Goal: Information Seeking & Learning: Learn about a topic

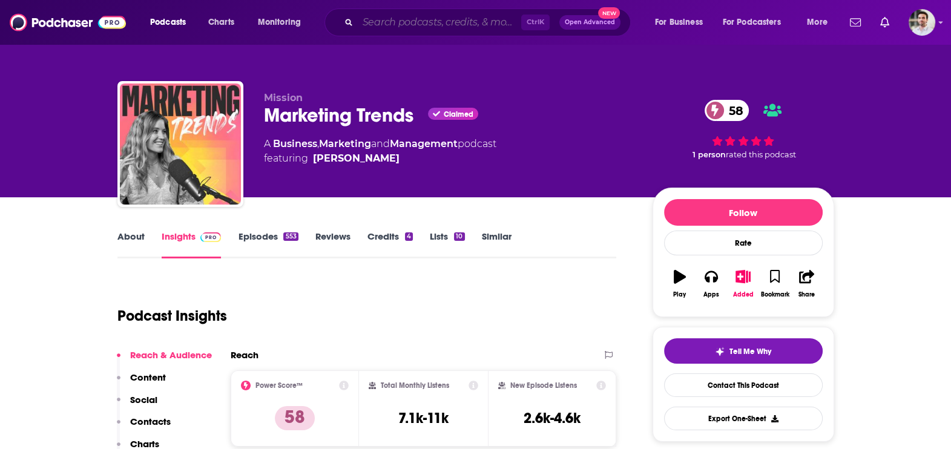
click at [373, 24] on input "Search podcasts, credits, & more..." at bounding box center [439, 22] width 163 height 19
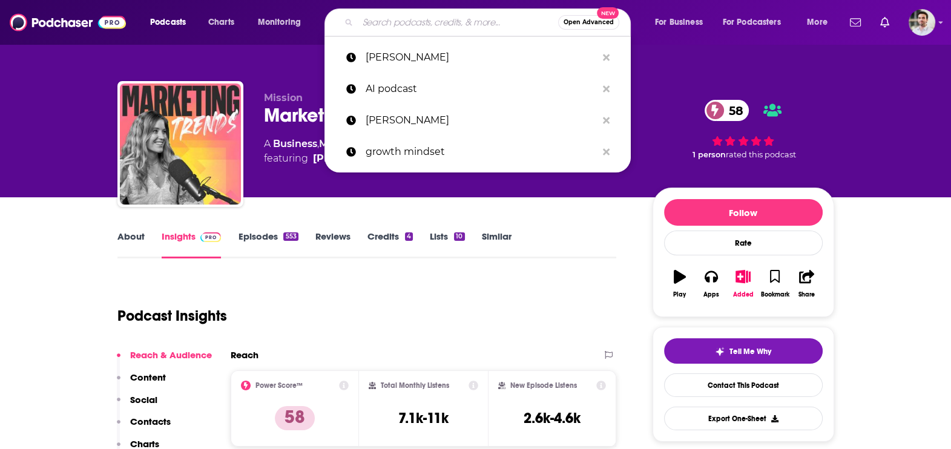
paste input "q-ai-podcast@juniper.net"
type input "q-ai-podcast@juniper.net"
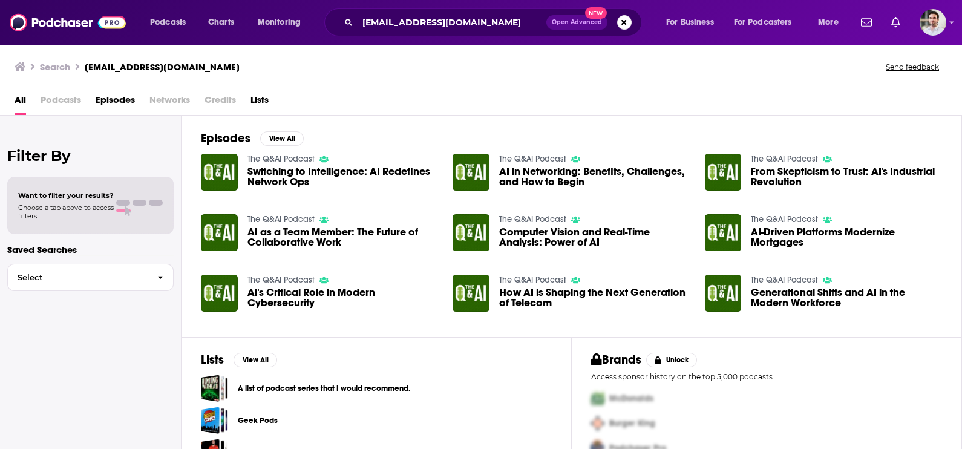
click at [291, 178] on span "Switching to Intelligence: AI Redefines Network Ops" at bounding box center [342, 176] width 191 height 21
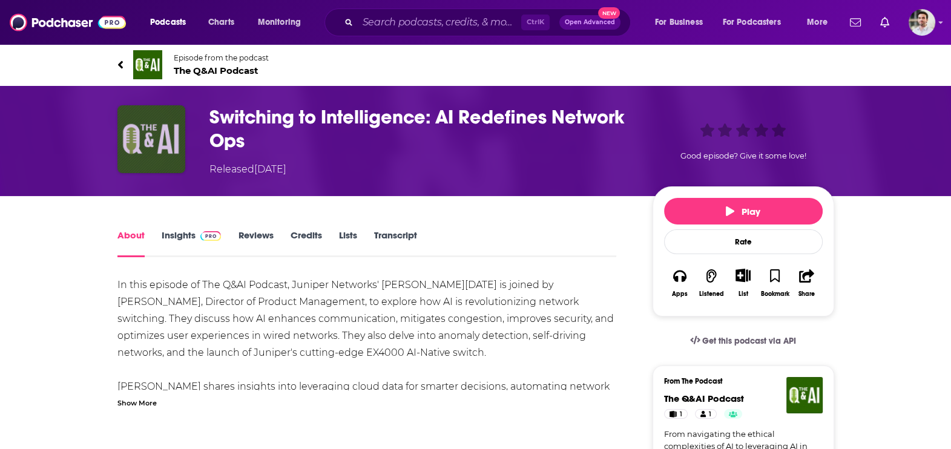
click at [171, 147] on img "Switching to Intelligence: AI Redefines Network Ops" at bounding box center [151, 139] width 68 height 68
click at [173, 232] on link "Insights" at bounding box center [192, 243] width 60 height 28
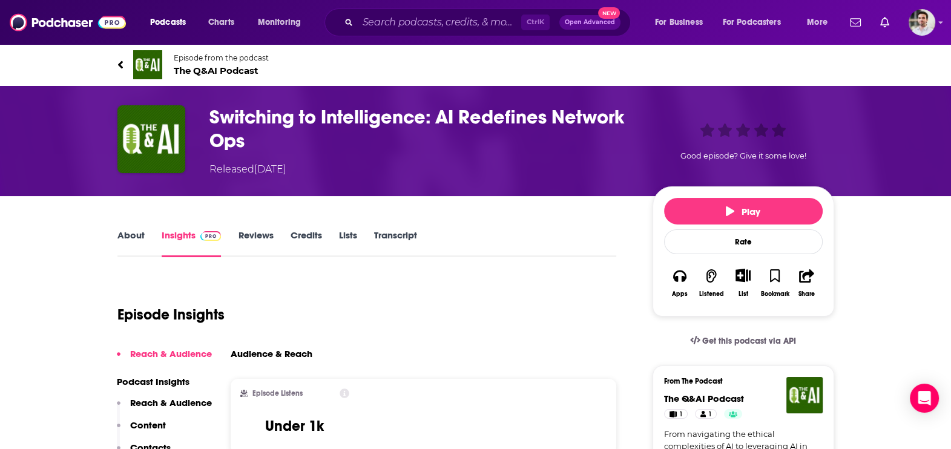
click at [196, 242] on link "Insights" at bounding box center [192, 243] width 60 height 28
click at [234, 67] on span "The Q&AI Podcast" at bounding box center [221, 70] width 95 height 11
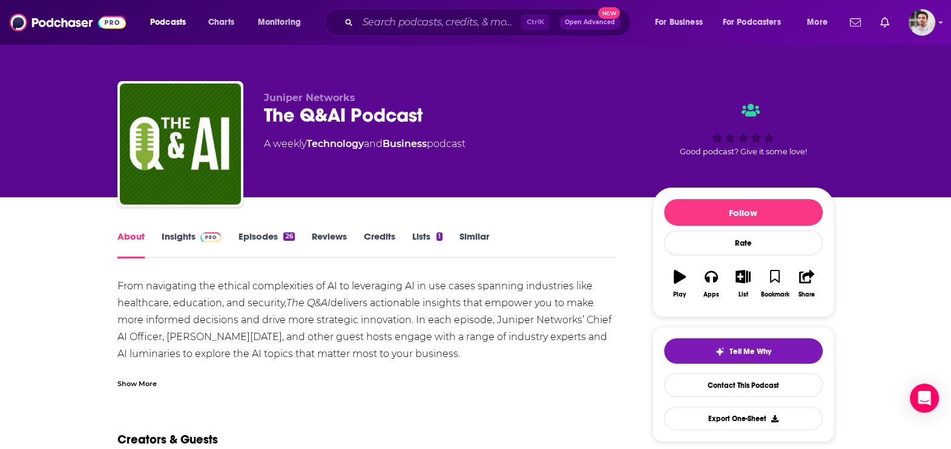
click at [188, 239] on link "Insights" at bounding box center [192, 245] width 60 height 28
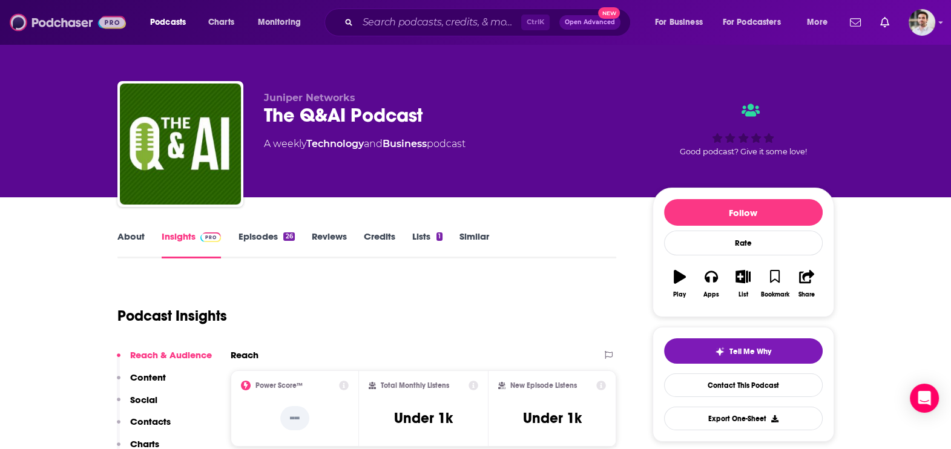
click at [54, 33] on img at bounding box center [68, 22] width 116 height 23
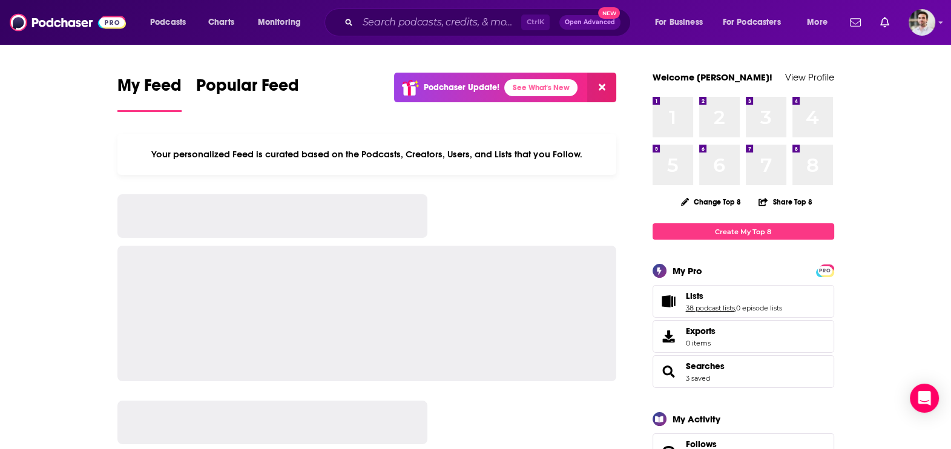
click at [718, 310] on link "38 podcast lists" at bounding box center [709, 308] width 49 height 8
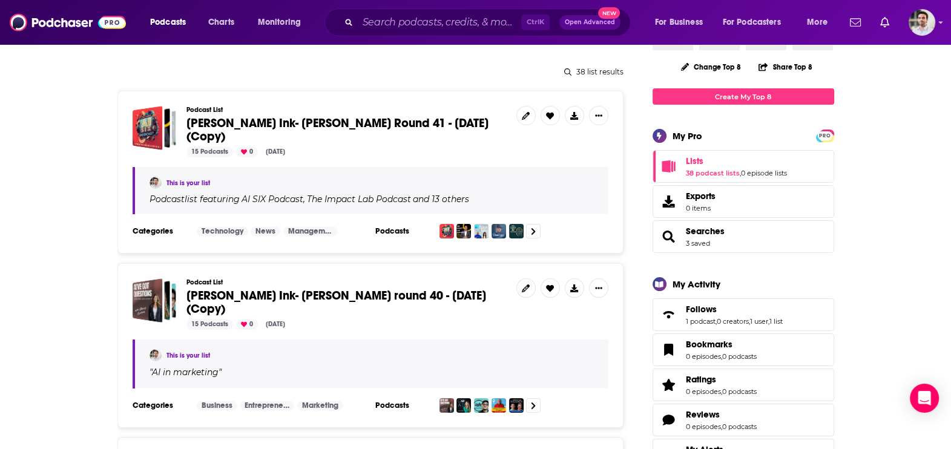
scroll to position [122, 0]
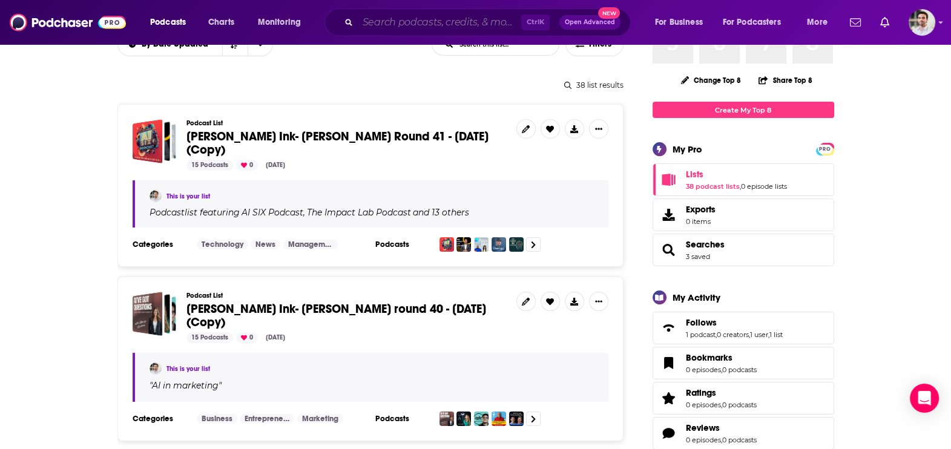
click at [393, 20] on input "Search podcasts, credits, & more..." at bounding box center [439, 22] width 163 height 19
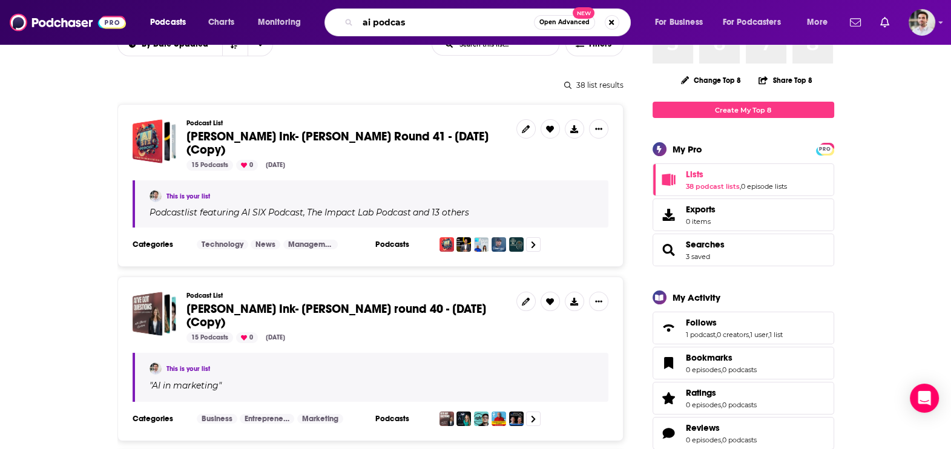
type input "ai podcast"
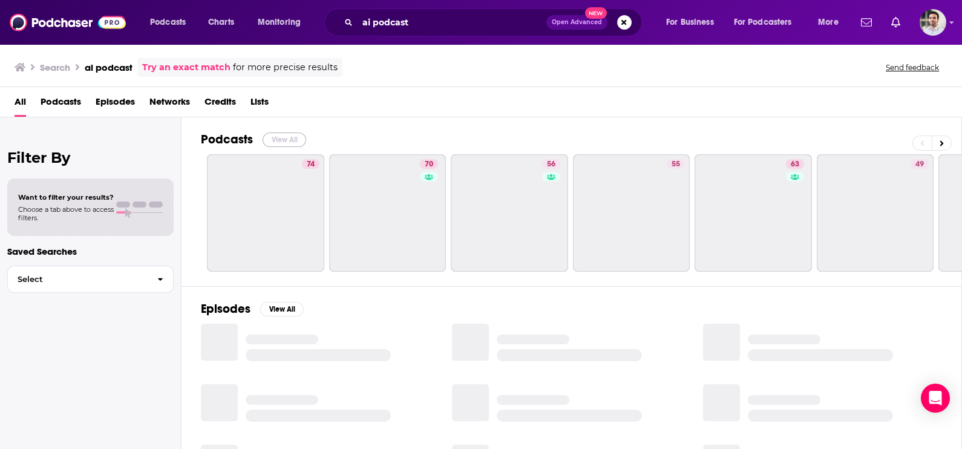
click at [293, 133] on button "View All" at bounding box center [285, 140] width 44 height 15
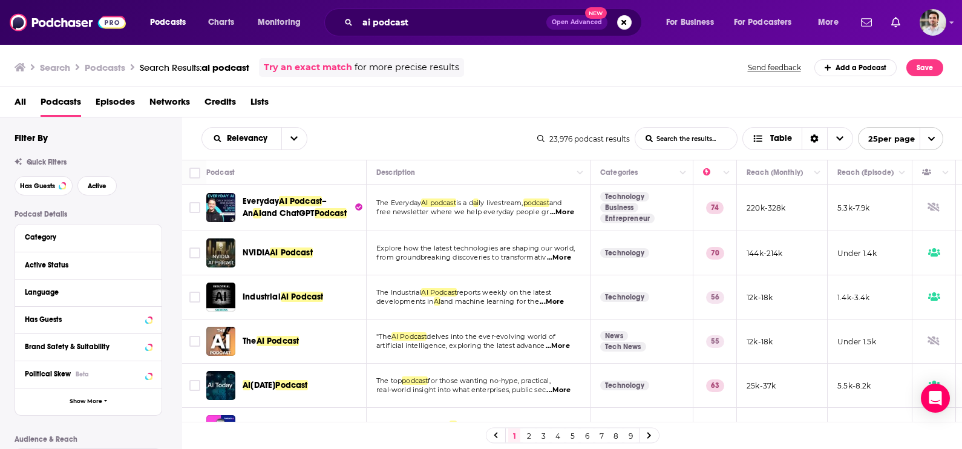
click at [635, 437] on link "9" at bounding box center [630, 435] width 12 height 15
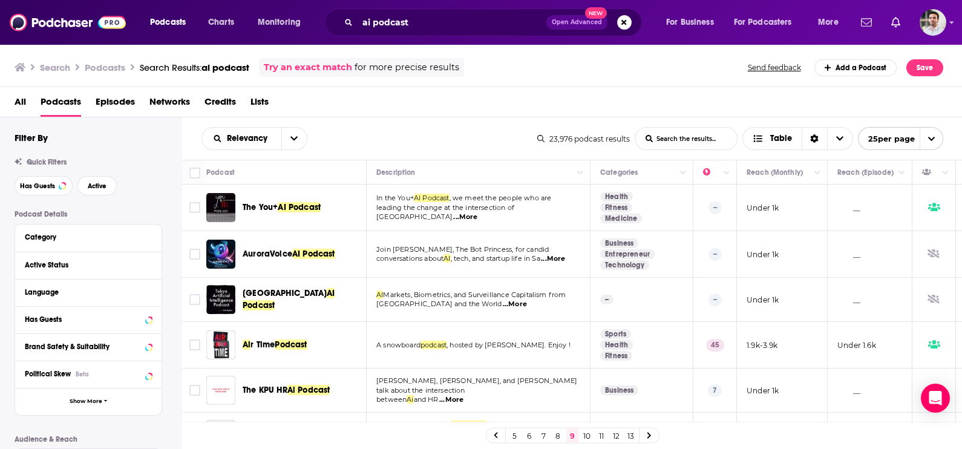
click at [635, 437] on link "13" at bounding box center [630, 435] width 12 height 15
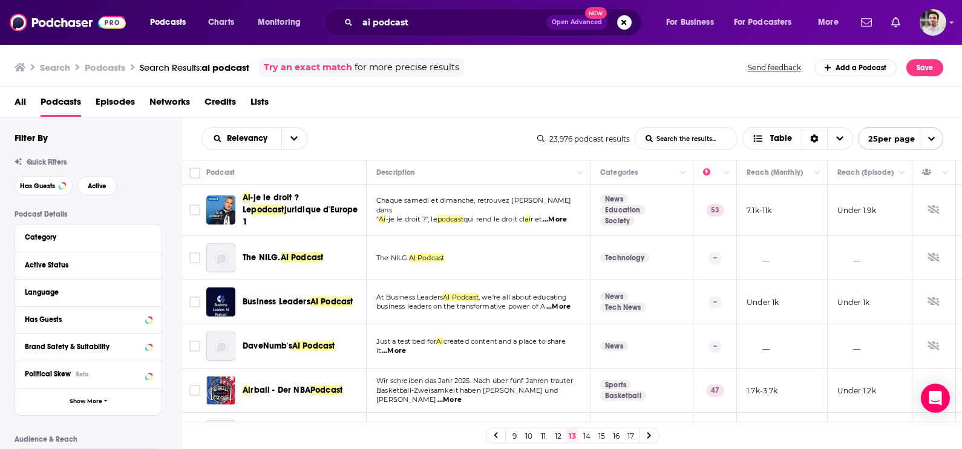
click at [616, 437] on link "16" at bounding box center [616, 435] width 12 height 15
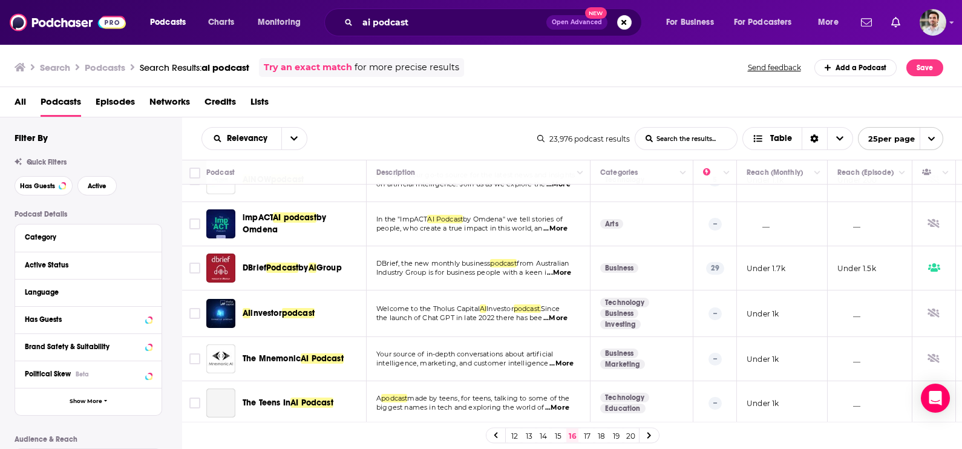
scroll to position [297, 0]
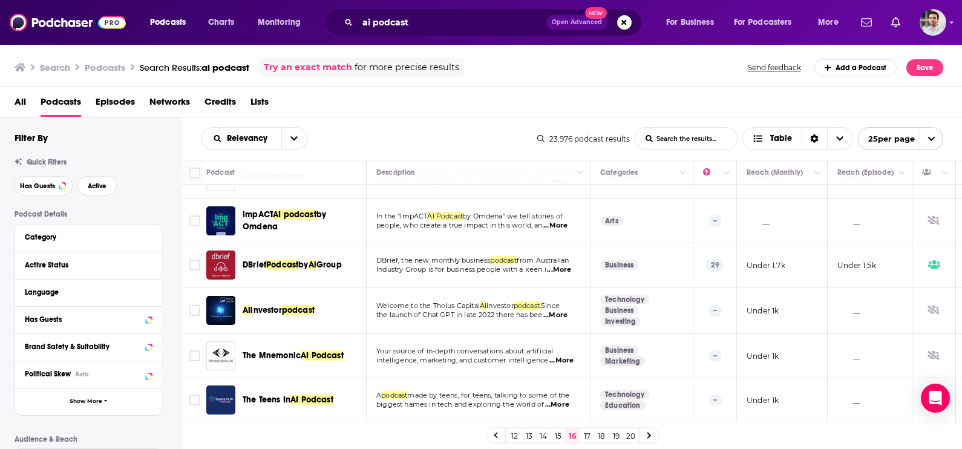
click at [566, 268] on span "...More" at bounding box center [559, 270] width 24 height 10
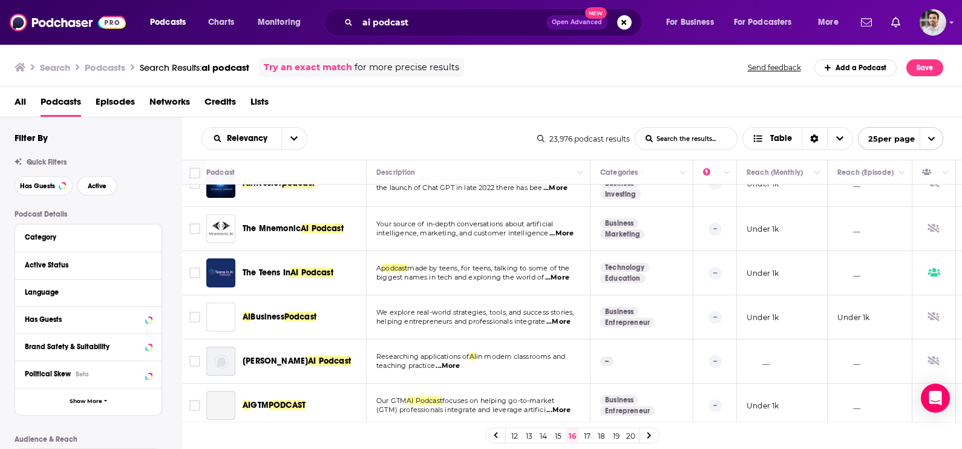
scroll to position [433, 0]
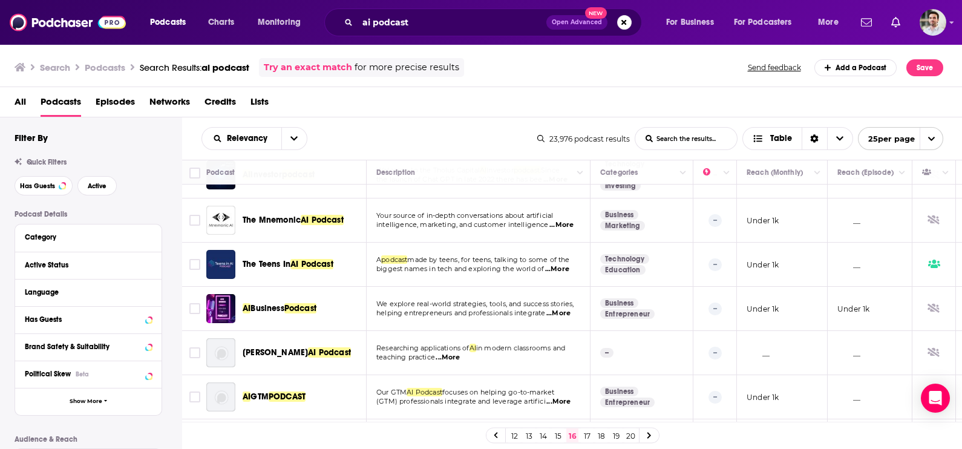
click at [560, 267] on span "...More" at bounding box center [557, 269] width 24 height 10
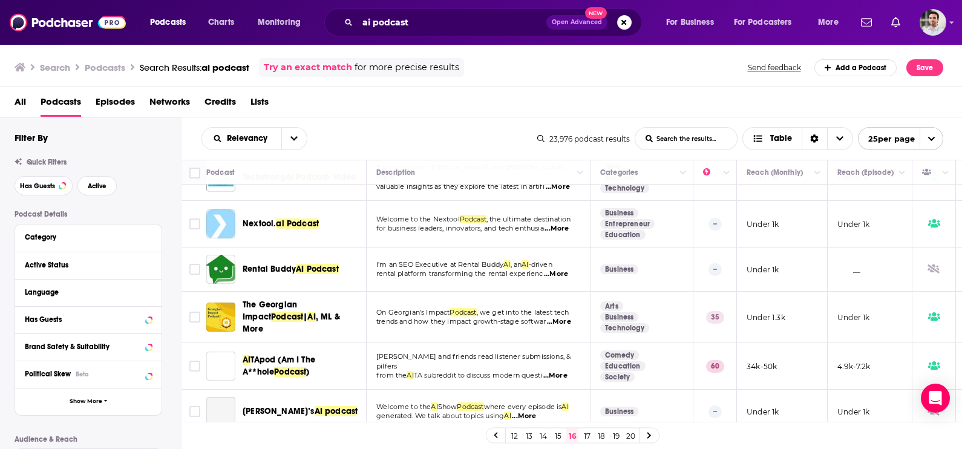
scroll to position [846, 0]
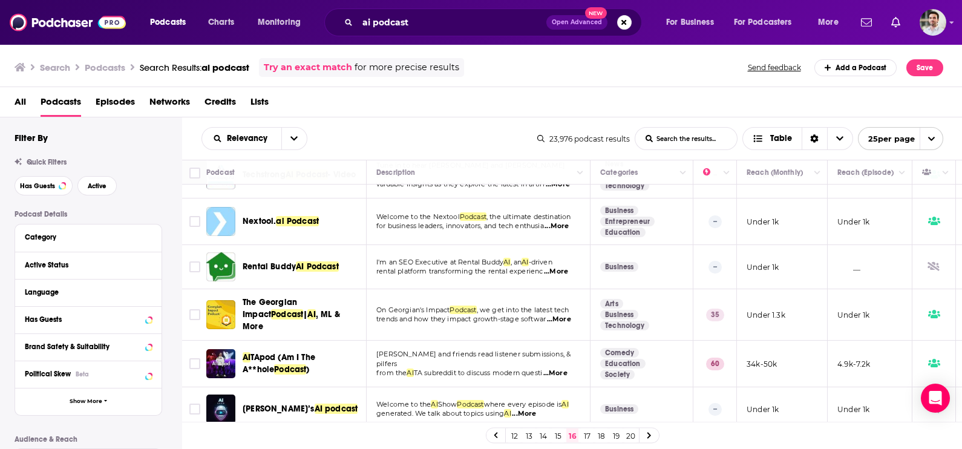
click at [582, 438] on link "17" at bounding box center [587, 435] width 12 height 15
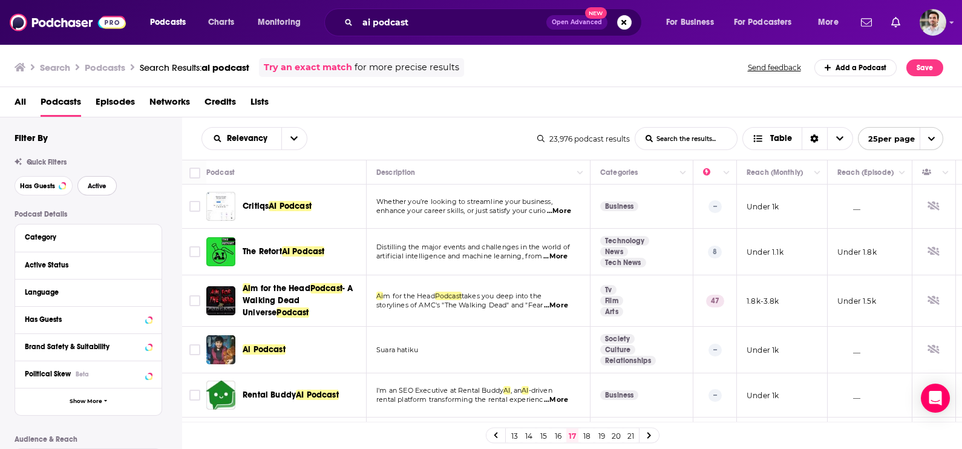
click at [98, 189] on span "Active" at bounding box center [97, 186] width 19 height 7
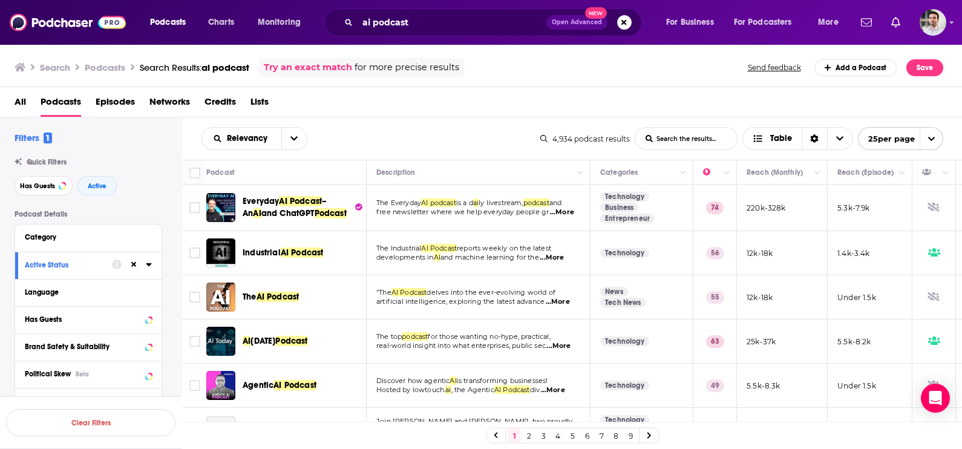
click at [614, 433] on link "8" at bounding box center [616, 435] width 12 height 15
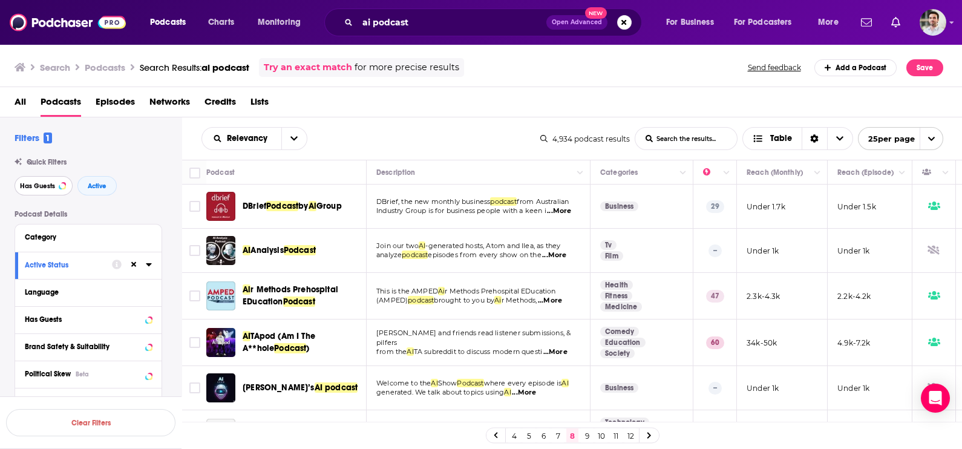
click at [35, 186] on span "Has Guests" at bounding box center [37, 186] width 35 height 7
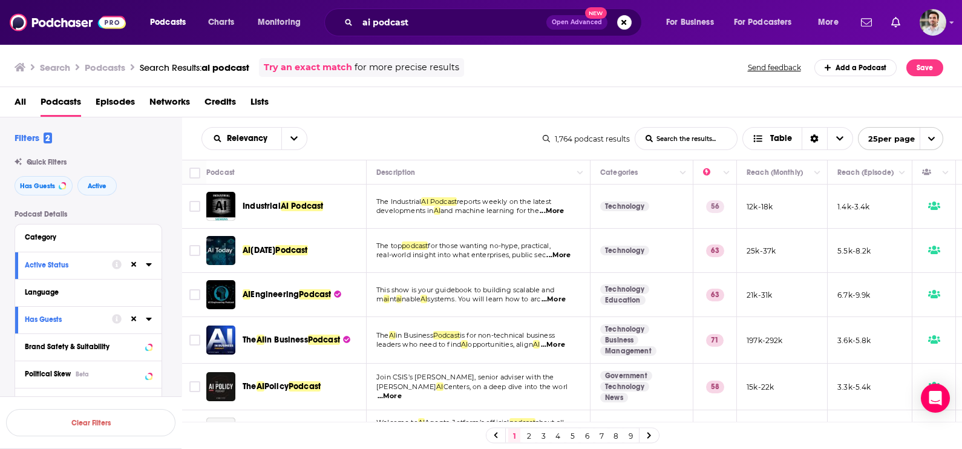
click at [627, 433] on link "9" at bounding box center [630, 435] width 12 height 15
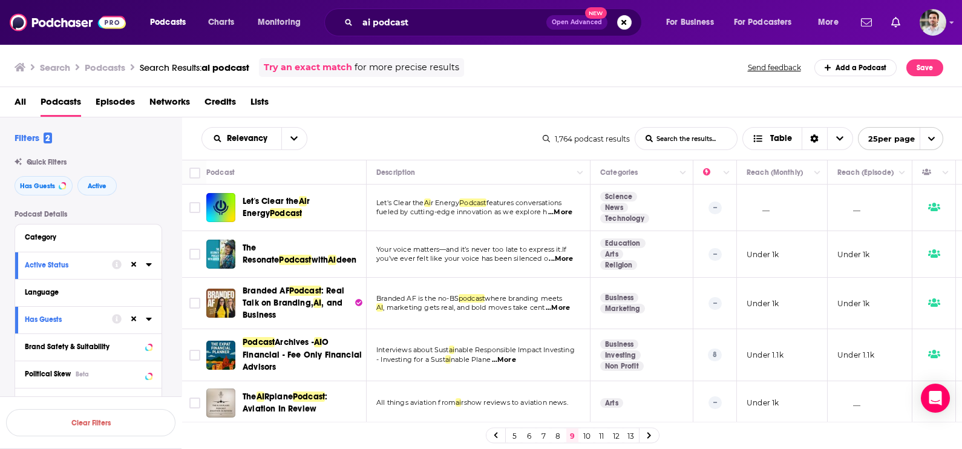
click at [558, 435] on link "8" at bounding box center [558, 435] width 12 height 15
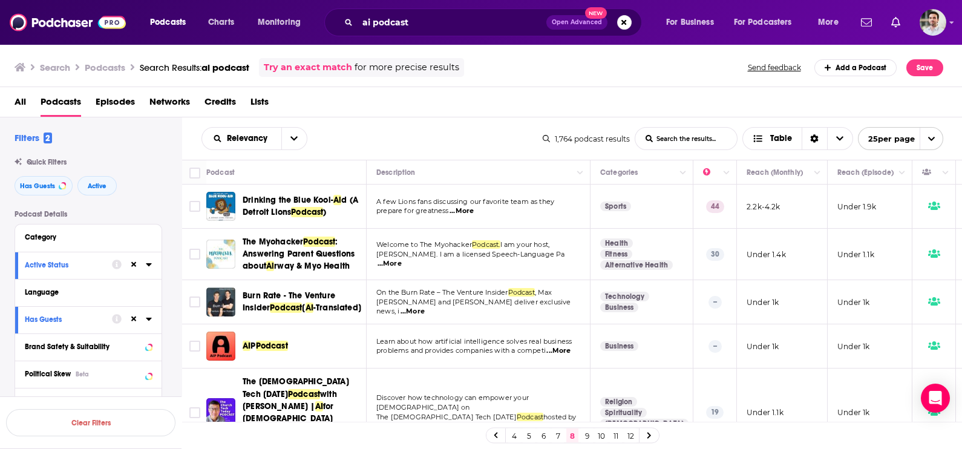
click at [560, 438] on link "7" at bounding box center [558, 435] width 12 height 15
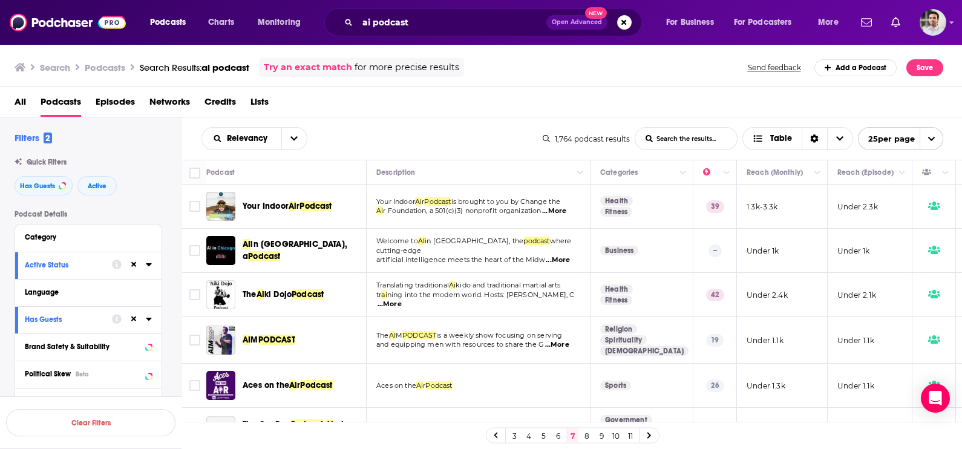
click at [563, 255] on span "...More" at bounding box center [558, 260] width 24 height 10
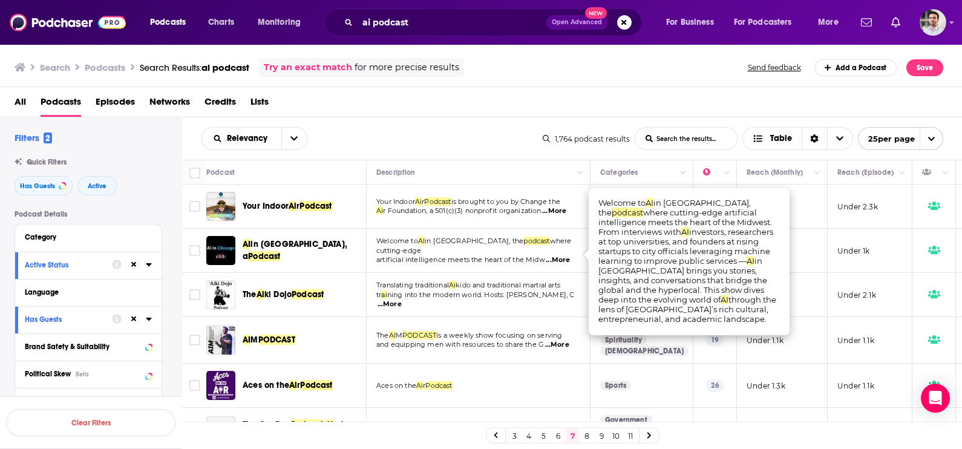
click at [562, 255] on span "...More" at bounding box center [558, 260] width 24 height 10
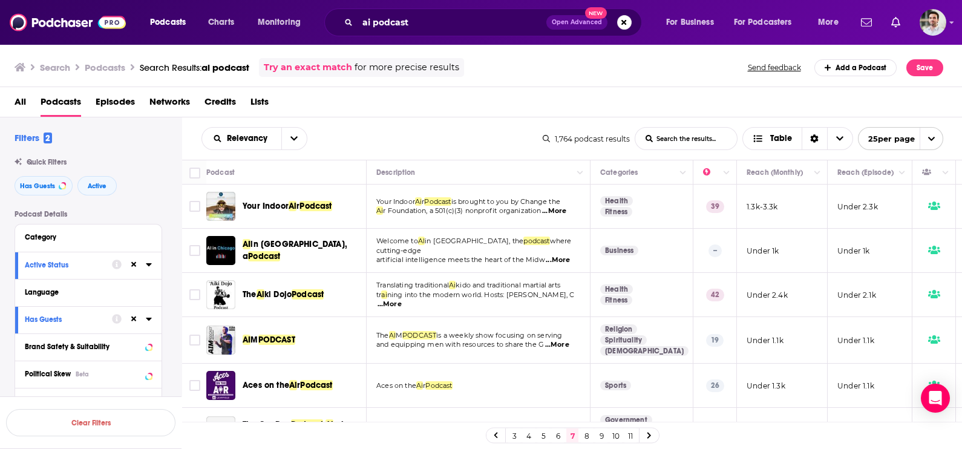
click at [562, 255] on span "...More" at bounding box center [558, 260] width 24 height 10
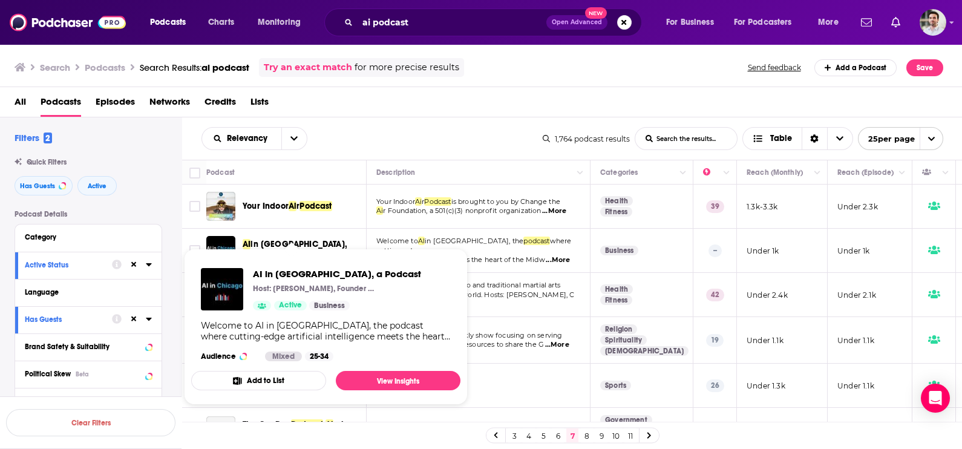
drag, startPoint x: 313, startPoint y: 247, endPoint x: 278, endPoint y: 281, distance: 47.9
click at [278, 281] on div "AI in Chicago, a Podcast Host: Khullani Abdullahi, JD, Founder of Techne AI and…" at bounding box center [337, 289] width 168 height 42
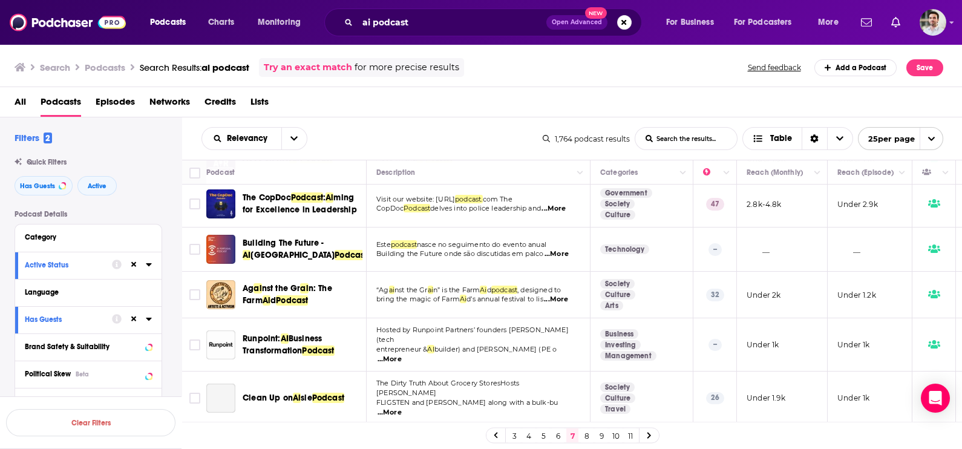
scroll to position [229, 0]
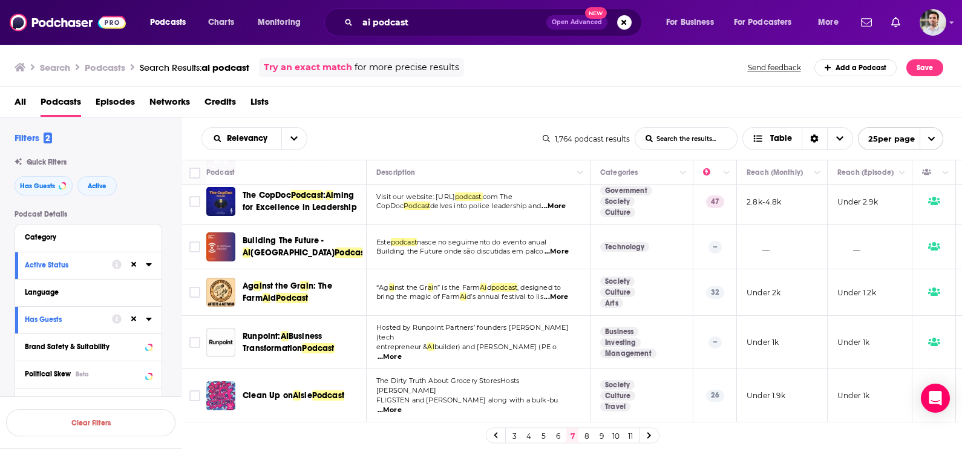
click at [402, 352] on span "...More" at bounding box center [390, 357] width 24 height 10
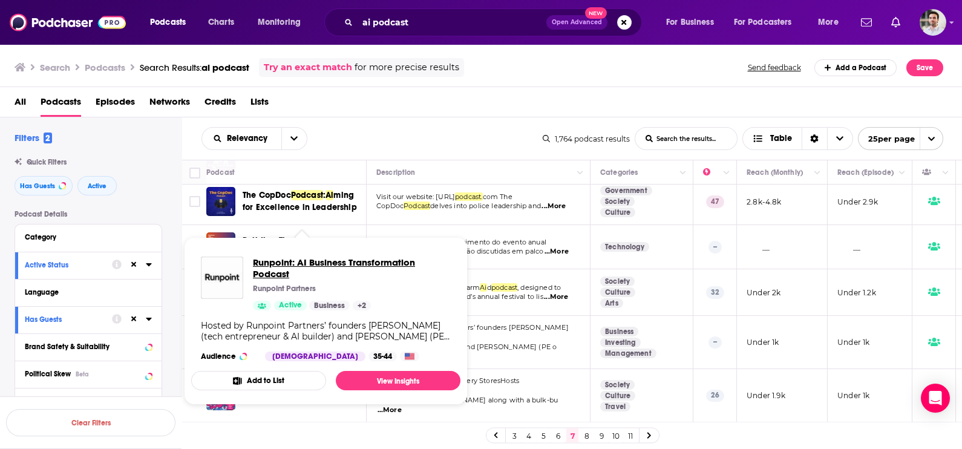
drag, startPoint x: 286, startPoint y: 333, endPoint x: 275, endPoint y: 263, distance: 70.9
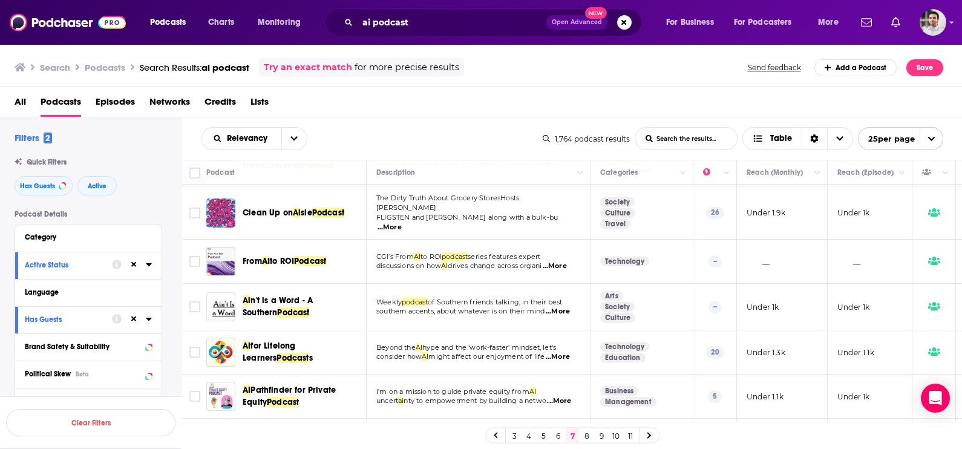
scroll to position [410, 0]
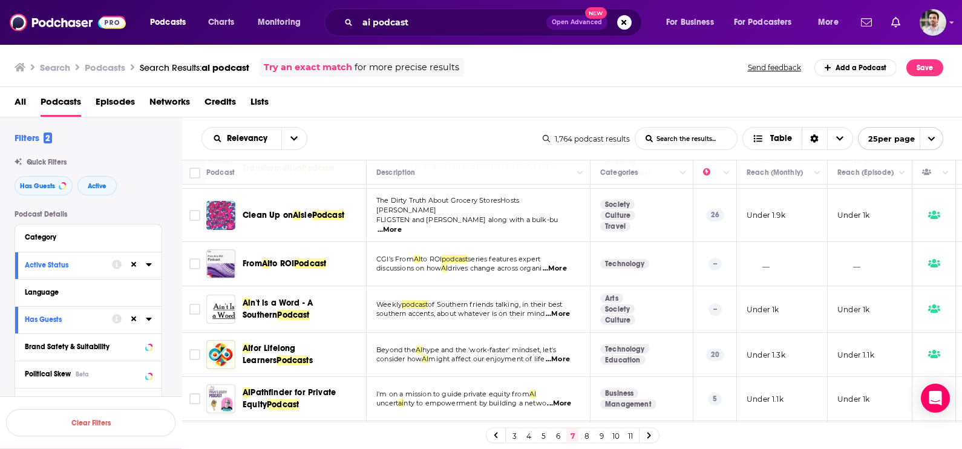
click at [563, 264] on span "...More" at bounding box center [555, 269] width 24 height 10
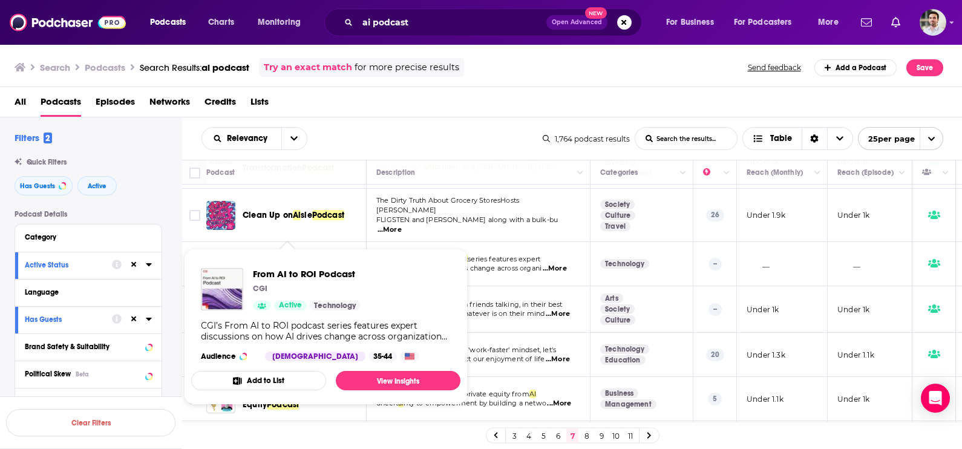
drag, startPoint x: 298, startPoint y: 248, endPoint x: 684, endPoint y: 103, distance: 411.9
click at [684, 103] on div "All Podcasts Episodes Networks Credits Lists" at bounding box center [484, 104] width 938 height 25
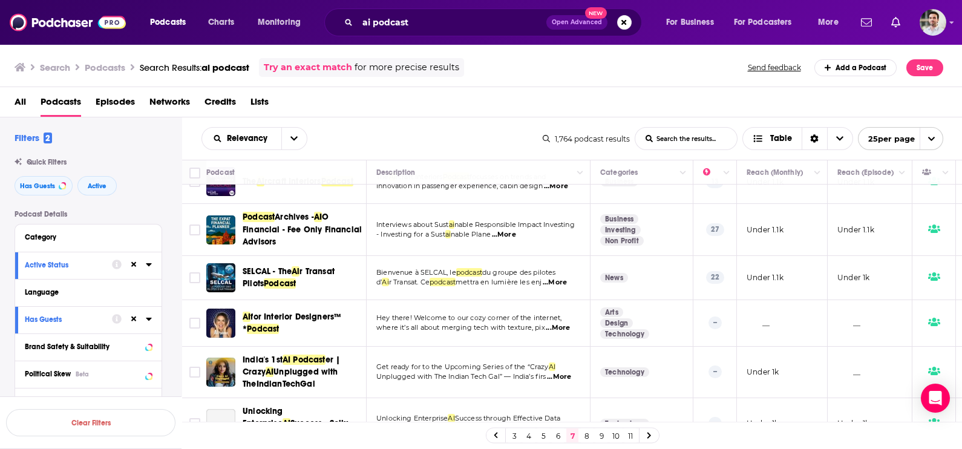
scroll to position [803, 0]
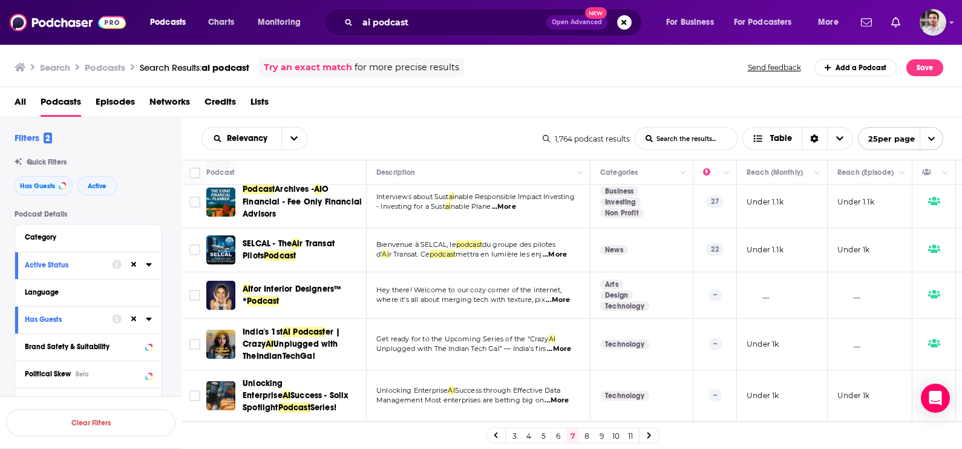
click at [564, 295] on span "...More" at bounding box center [558, 300] width 24 height 10
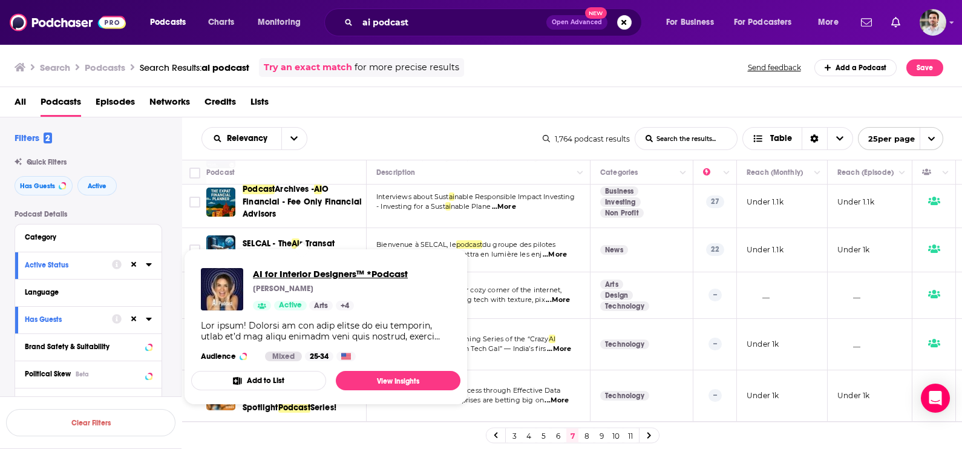
drag, startPoint x: 271, startPoint y: 261, endPoint x: 276, endPoint y: 273, distance: 13.3
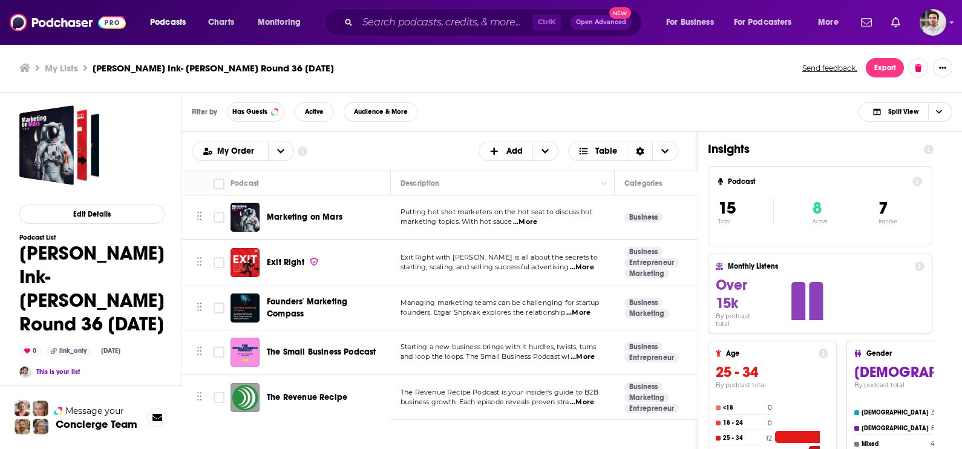
scroll to position [466, 0]
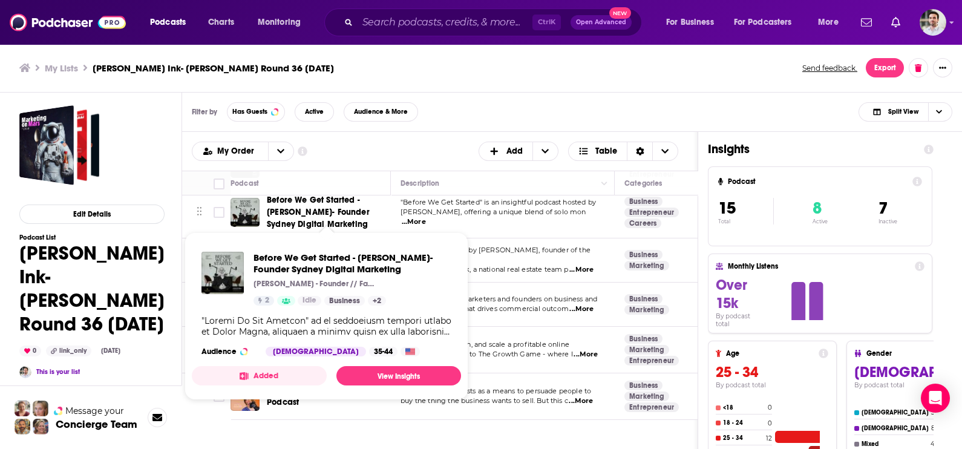
click at [318, 211] on span "Before We Get Started - Simon Gould- Founder Sydney Digital Marketing" at bounding box center [318, 212] width 103 height 34
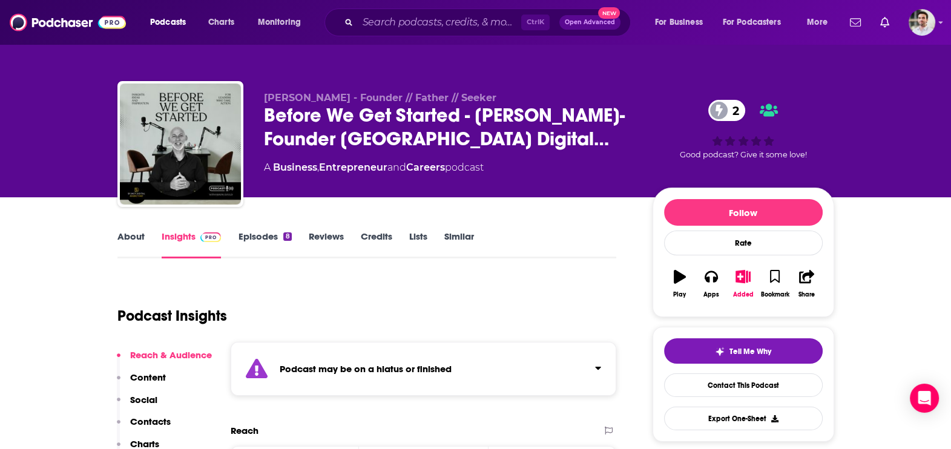
click at [257, 242] on link "Episodes 8" at bounding box center [264, 245] width 53 height 28
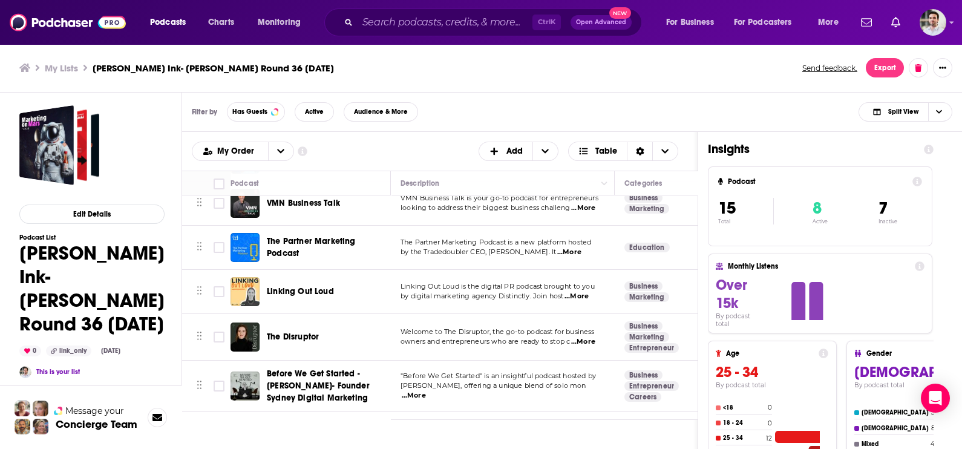
scroll to position [466, 0]
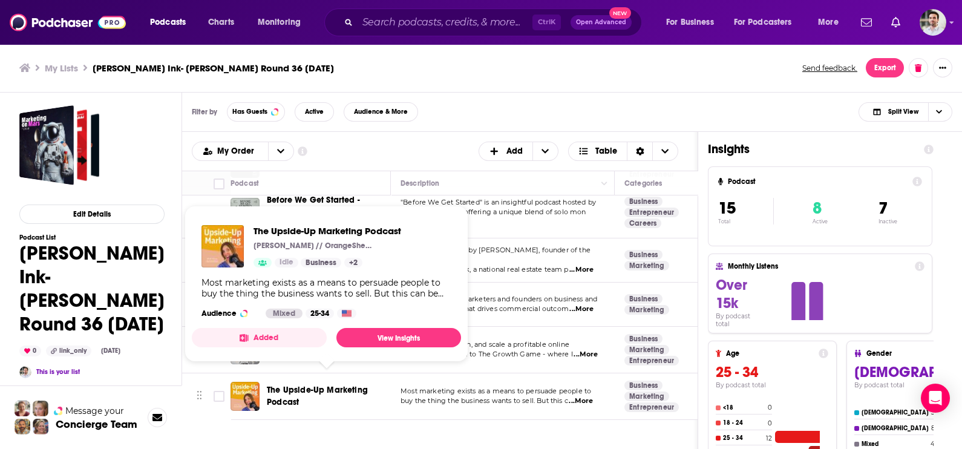
click at [282, 391] on span "The Upside-Up Marketing Podcast" at bounding box center [317, 396] width 101 height 22
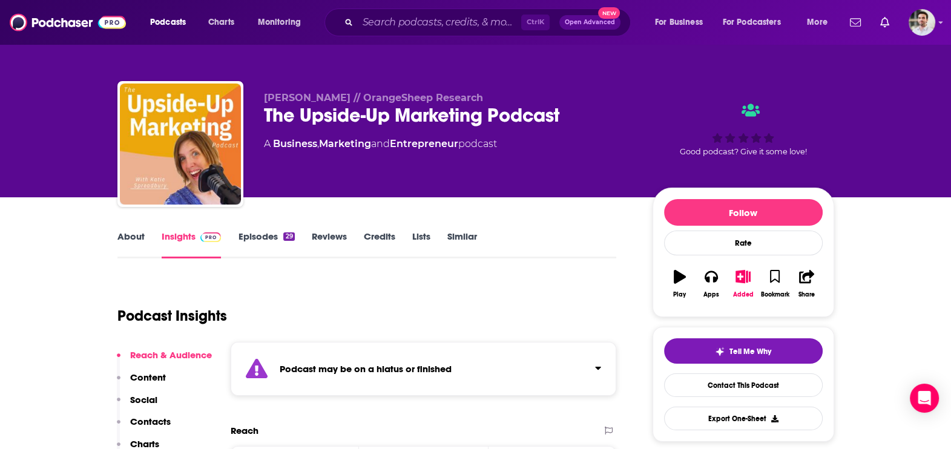
click at [260, 231] on link "Episodes 29" at bounding box center [266, 245] width 56 height 28
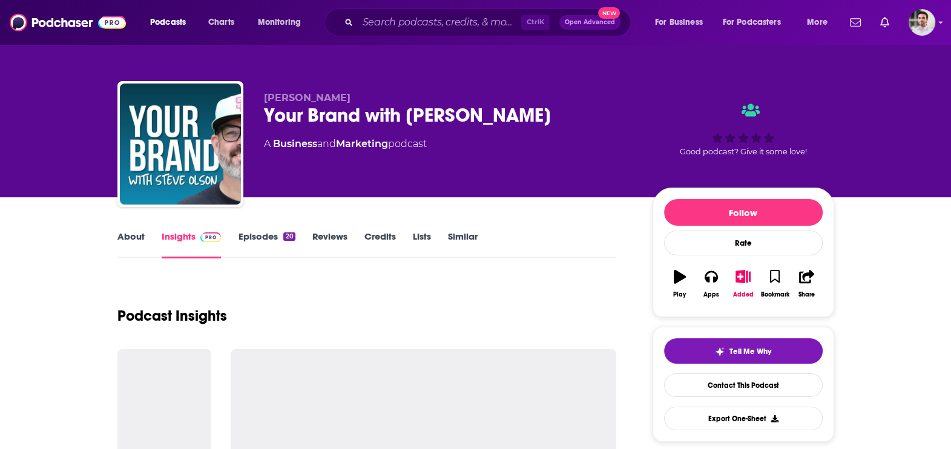
click at [258, 240] on link "Episodes 20" at bounding box center [266, 245] width 57 height 28
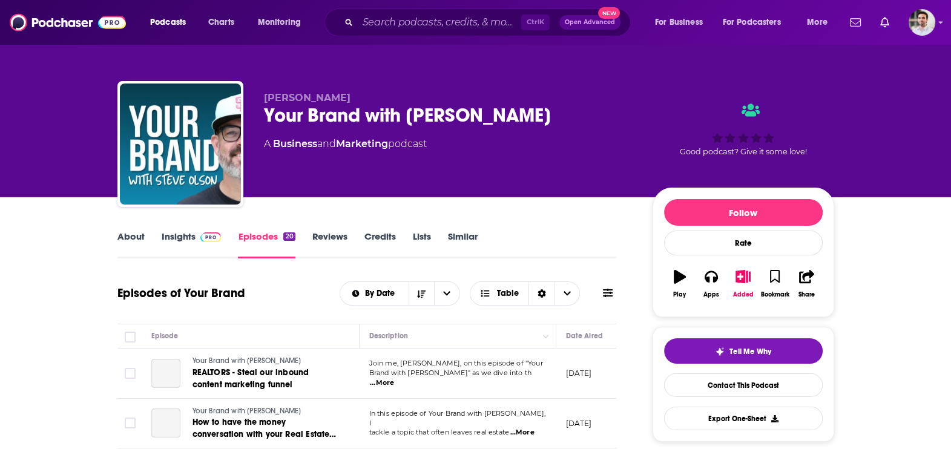
click at [258, 239] on link "Episodes 20" at bounding box center [266, 245] width 57 height 28
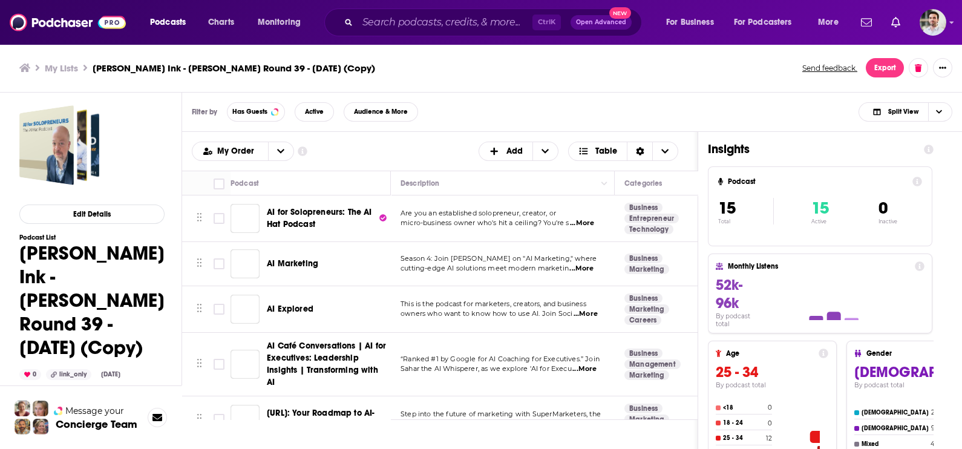
scroll to position [566, 0]
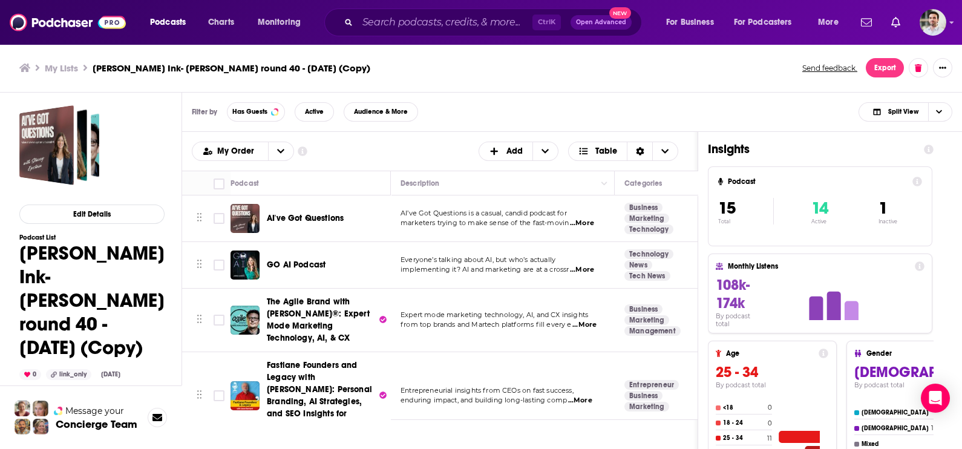
scroll to position [542, 0]
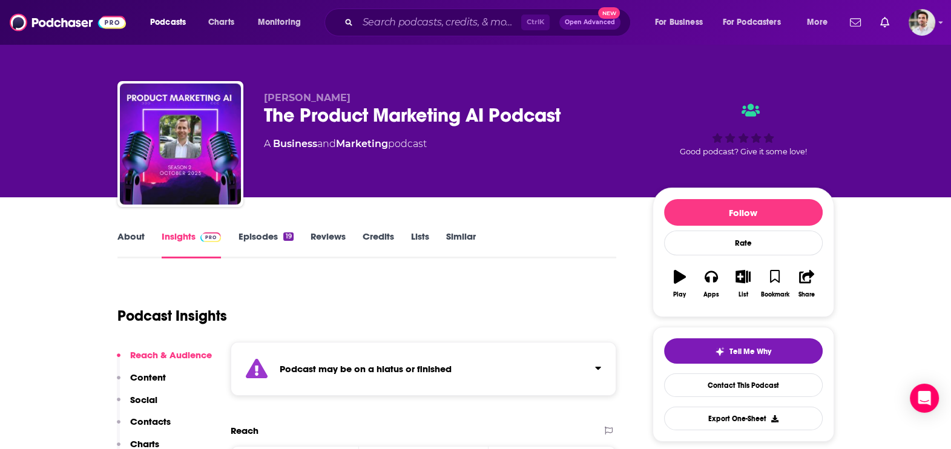
click at [252, 245] on link "Episodes 19" at bounding box center [265, 245] width 55 height 28
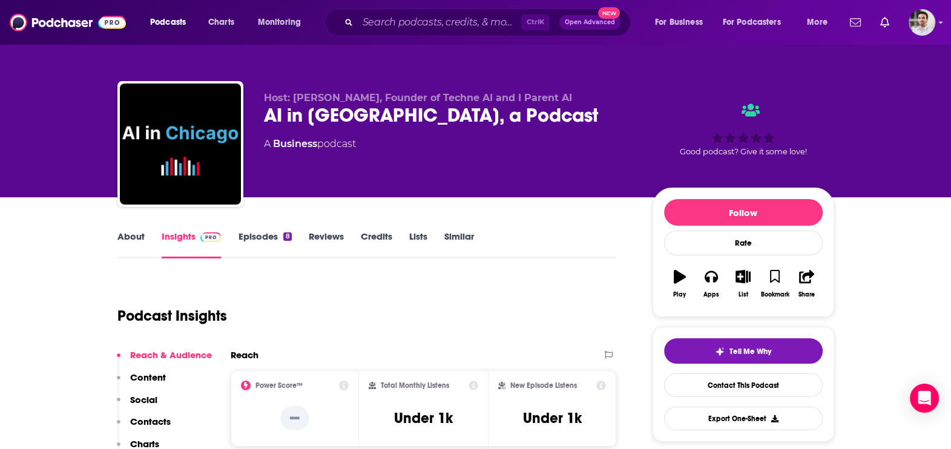
click at [150, 417] on p "Contacts" at bounding box center [150, 421] width 41 height 11
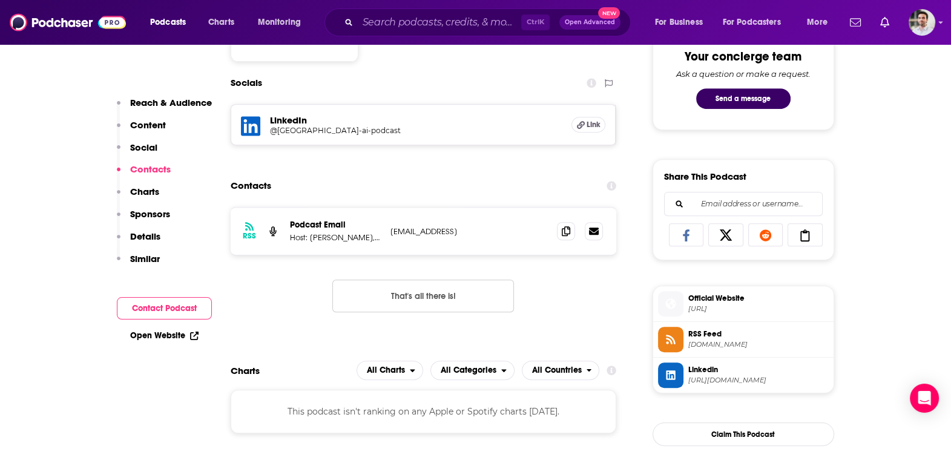
scroll to position [648, 0]
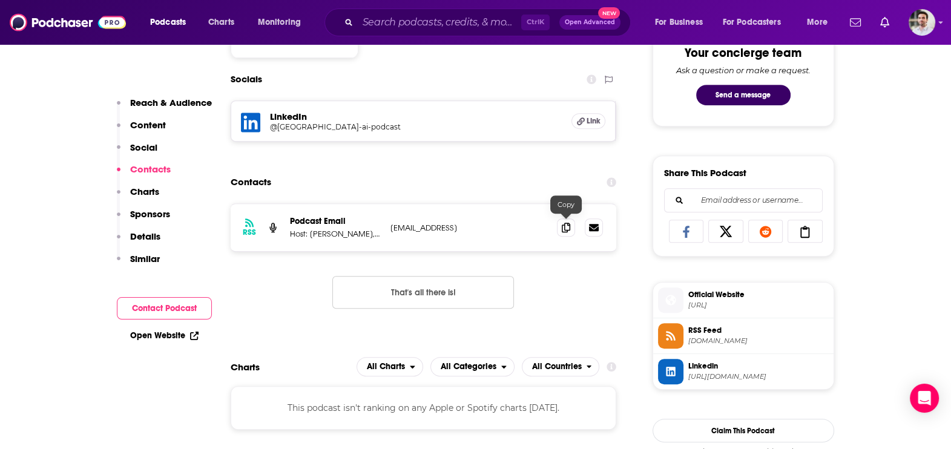
click at [560, 224] on span at bounding box center [566, 227] width 18 height 18
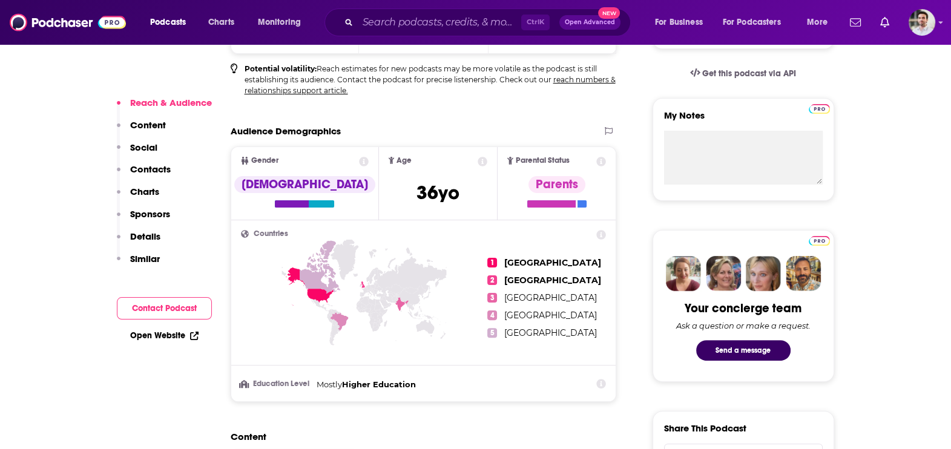
click at [139, 172] on p "Contacts" at bounding box center [150, 168] width 41 height 11
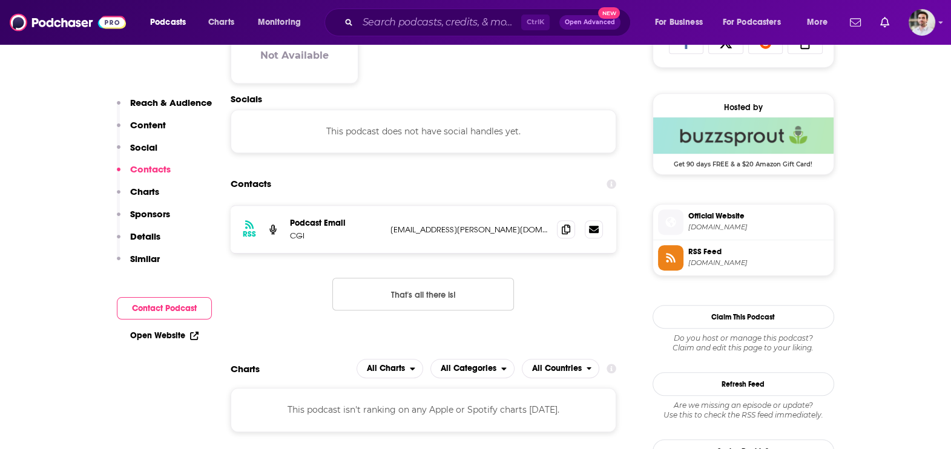
scroll to position [840, 0]
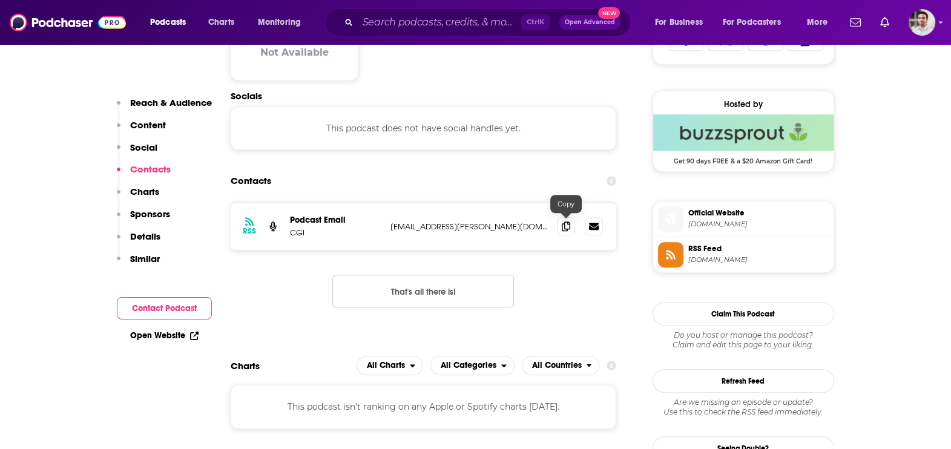
click at [563, 223] on icon at bounding box center [565, 226] width 8 height 10
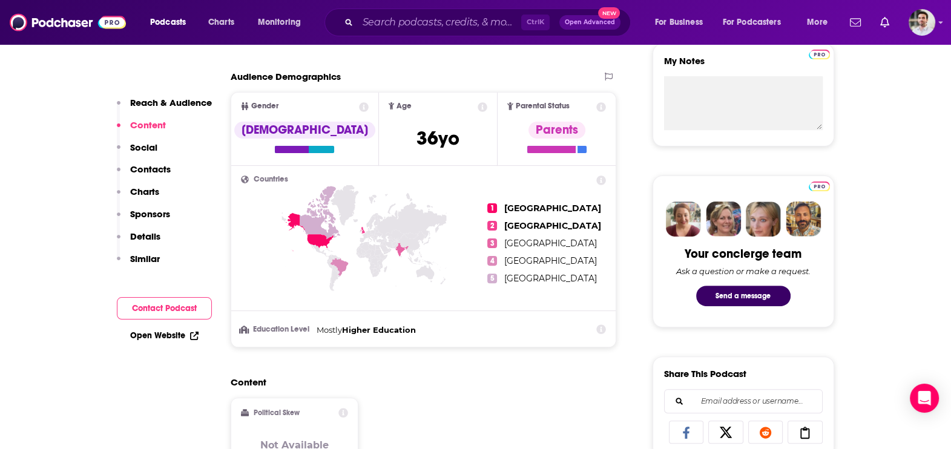
scroll to position [56, 0]
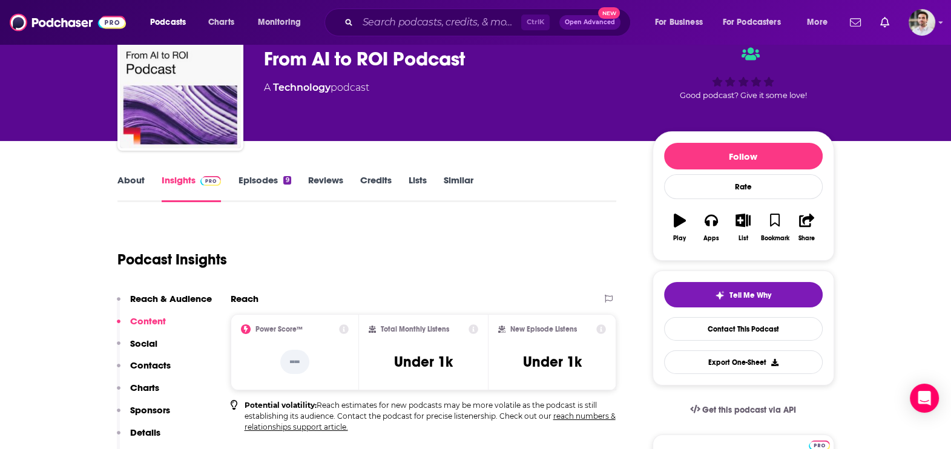
click at [263, 176] on link "Episodes 9" at bounding box center [264, 188] width 53 height 28
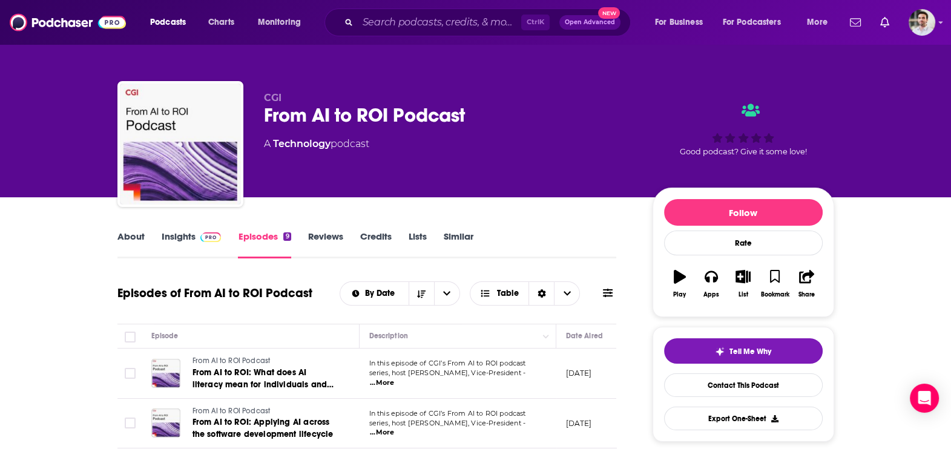
click at [184, 236] on link "Insights" at bounding box center [192, 245] width 60 height 28
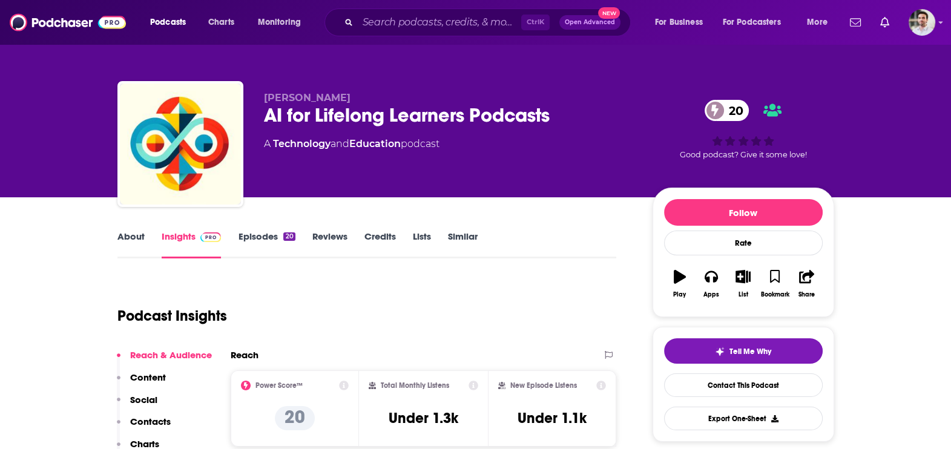
click at [151, 418] on p "Contacts" at bounding box center [150, 421] width 41 height 11
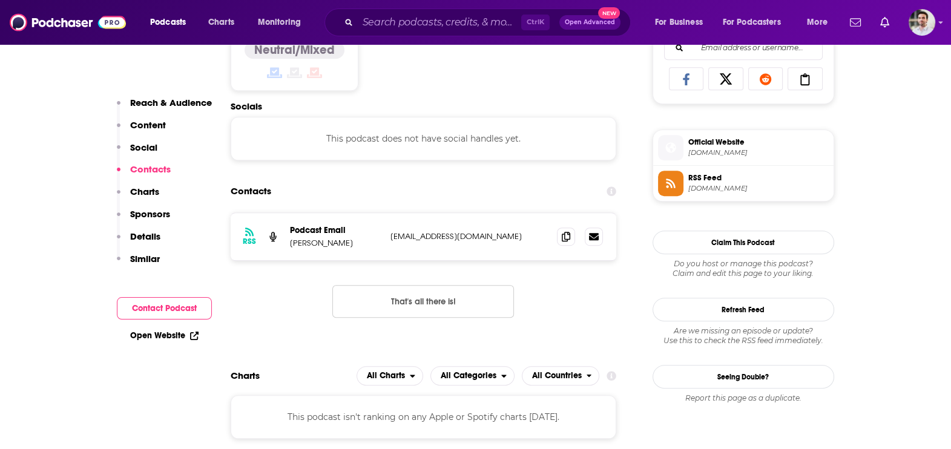
scroll to position [810, 0]
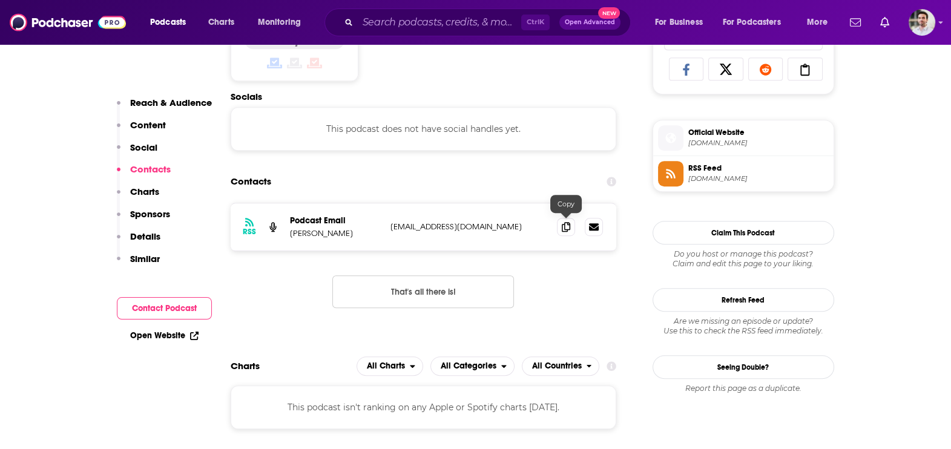
click at [572, 232] on span at bounding box center [566, 227] width 18 height 18
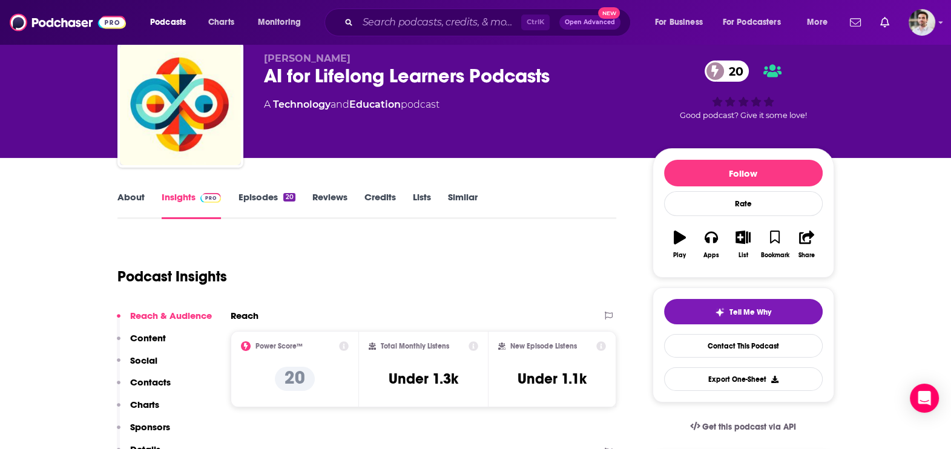
scroll to position [0, 0]
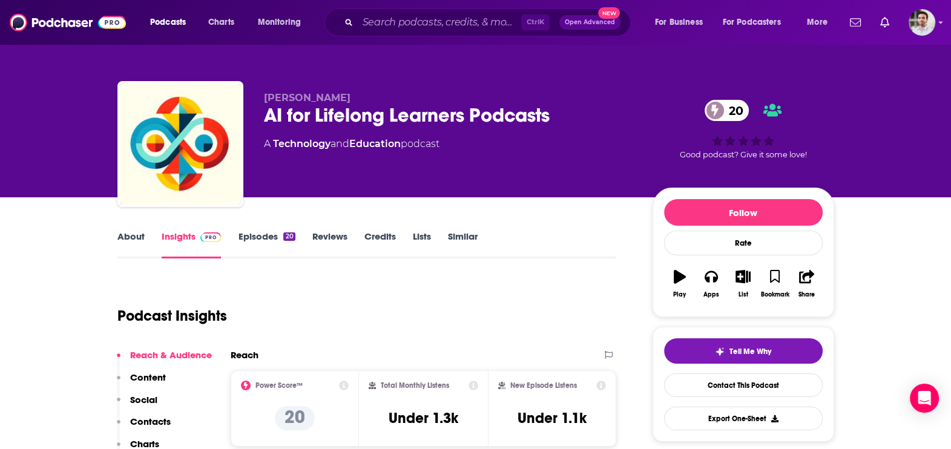
click at [256, 238] on link "Episodes 20" at bounding box center [266, 245] width 57 height 28
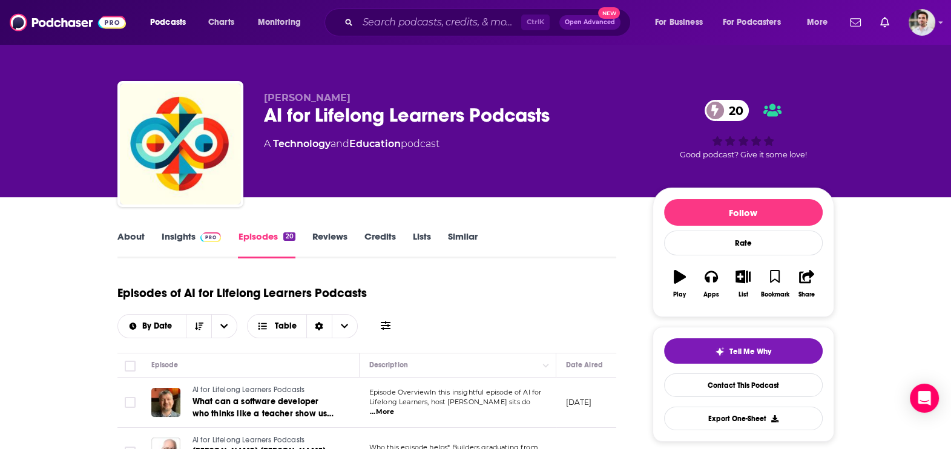
click at [124, 243] on link "About" at bounding box center [130, 245] width 27 height 28
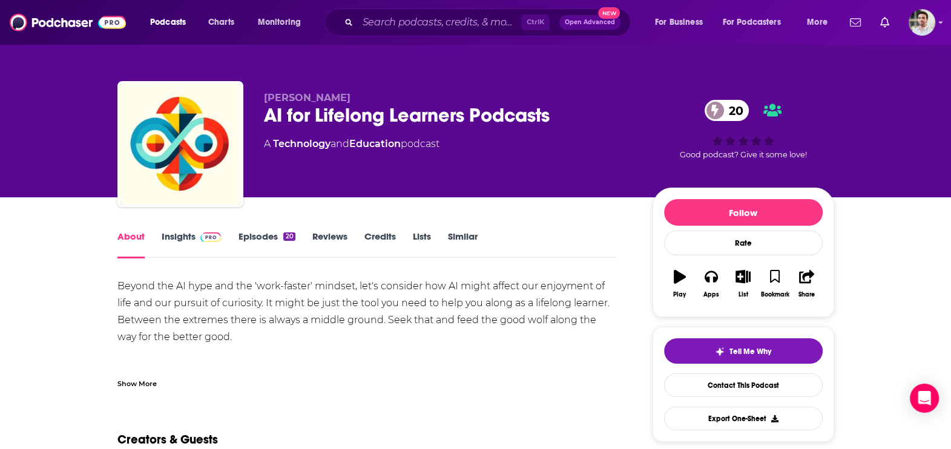
click at [188, 236] on link "Insights" at bounding box center [192, 245] width 60 height 28
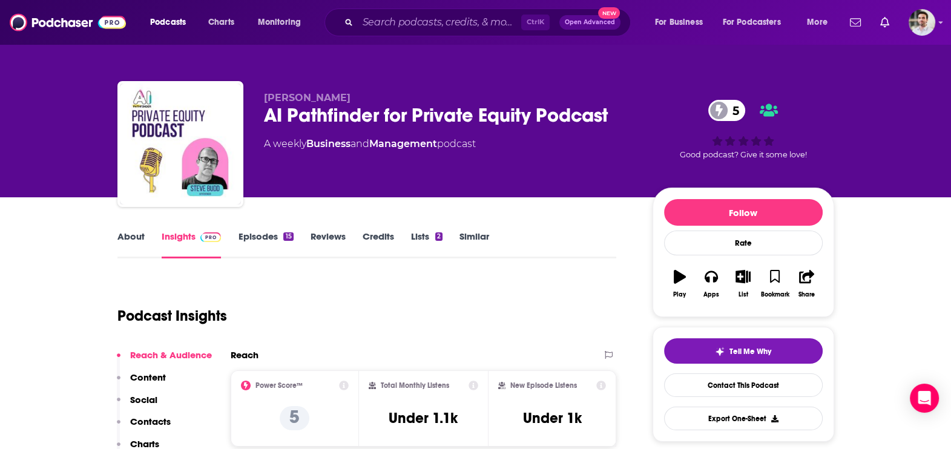
click at [160, 420] on p "Contacts" at bounding box center [150, 421] width 41 height 11
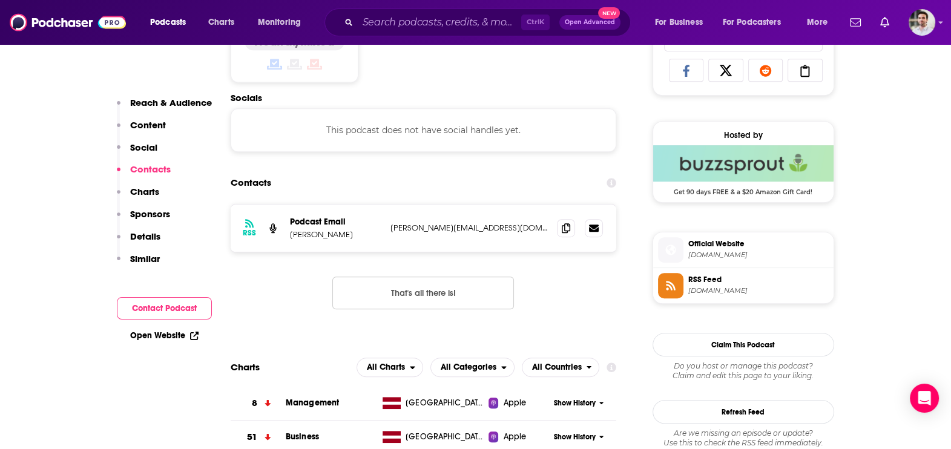
scroll to position [810, 0]
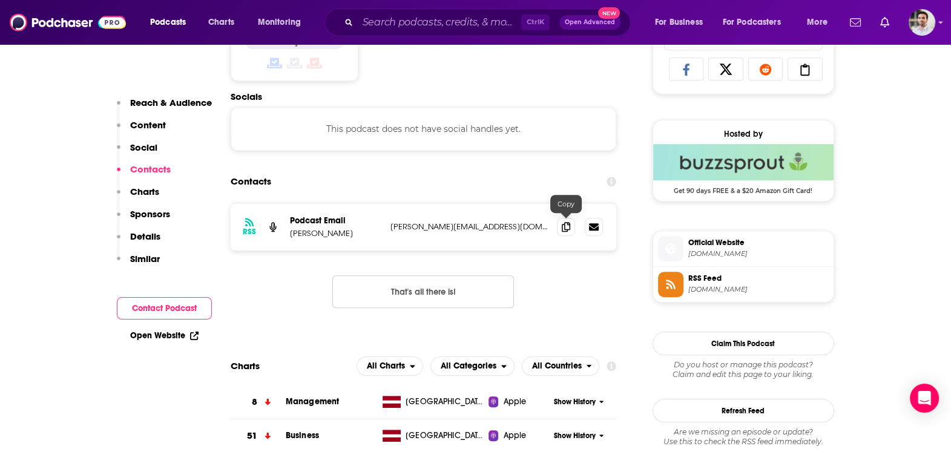
click at [559, 230] on span at bounding box center [566, 227] width 18 height 18
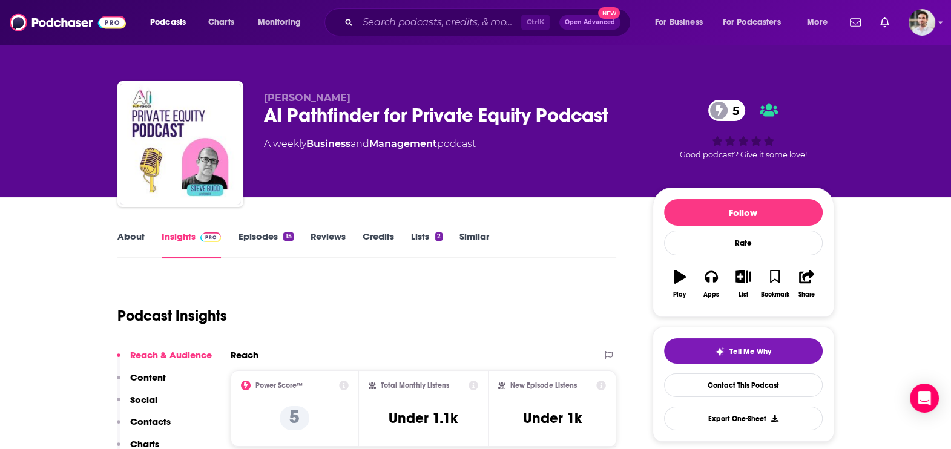
click at [124, 243] on link "About" at bounding box center [130, 245] width 27 height 28
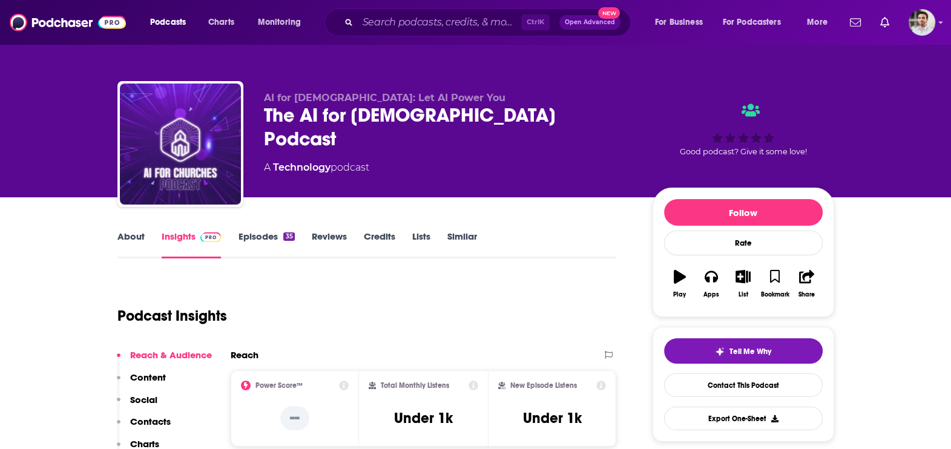
click at [151, 424] on p "Contacts" at bounding box center [150, 421] width 41 height 11
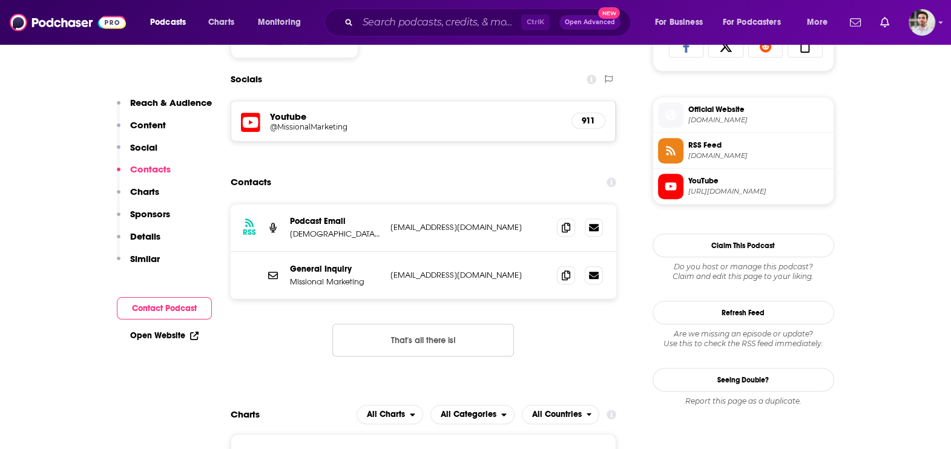
scroll to position [834, 0]
click at [561, 222] on icon at bounding box center [565, 227] width 8 height 10
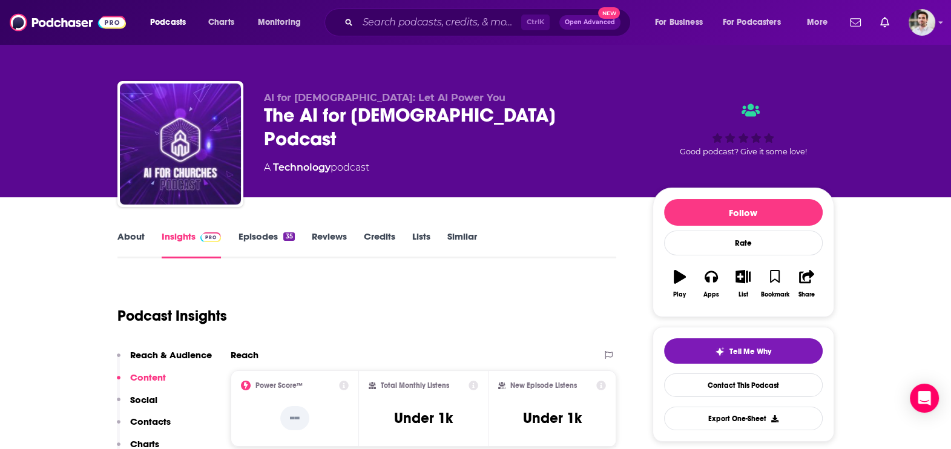
click at [129, 249] on link "About" at bounding box center [130, 245] width 27 height 28
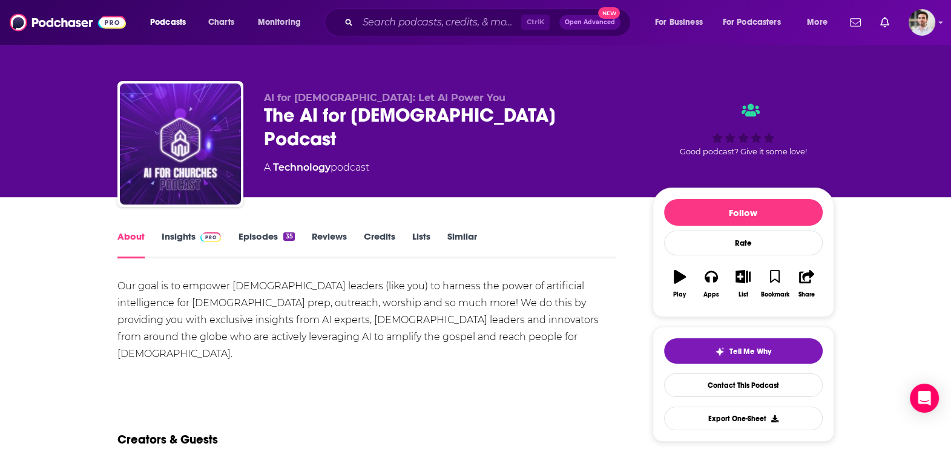
click at [242, 240] on link "Episodes 35" at bounding box center [266, 245] width 56 height 28
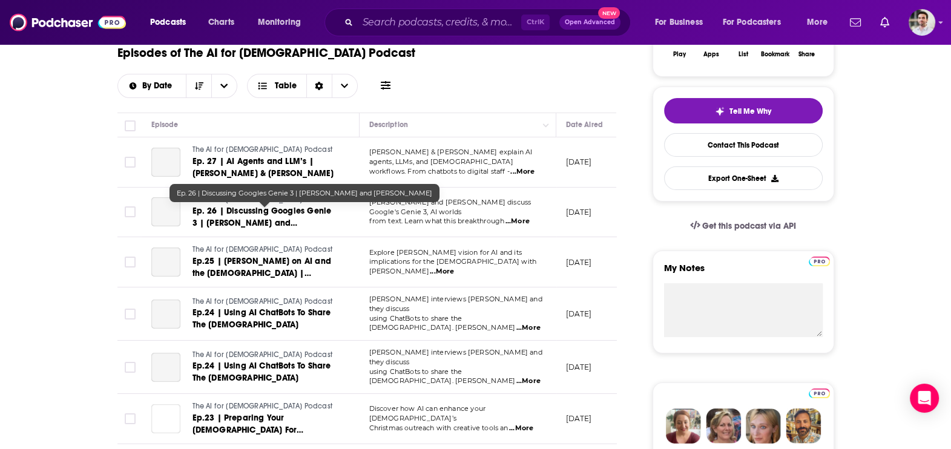
scroll to position [241, 0]
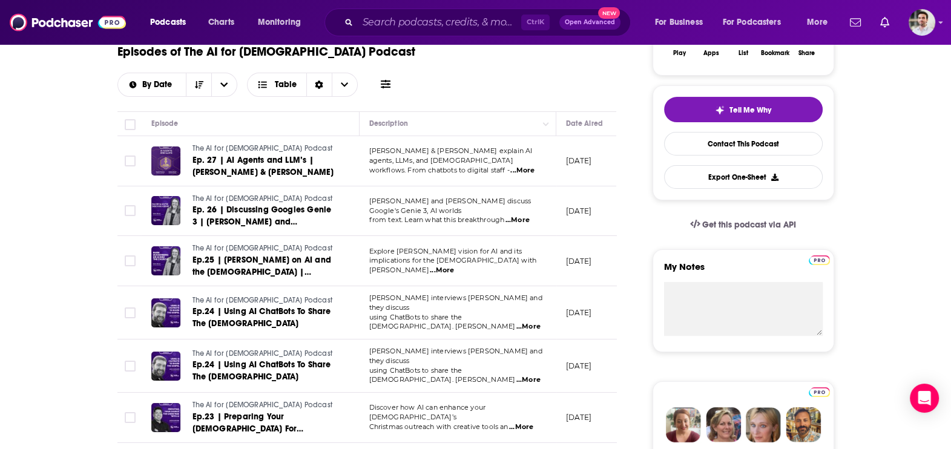
click at [454, 266] on span "...More" at bounding box center [442, 271] width 24 height 10
click at [523, 166] on span "...More" at bounding box center [522, 171] width 24 height 10
click at [172, 209] on div at bounding box center [165, 210] width 29 height 29
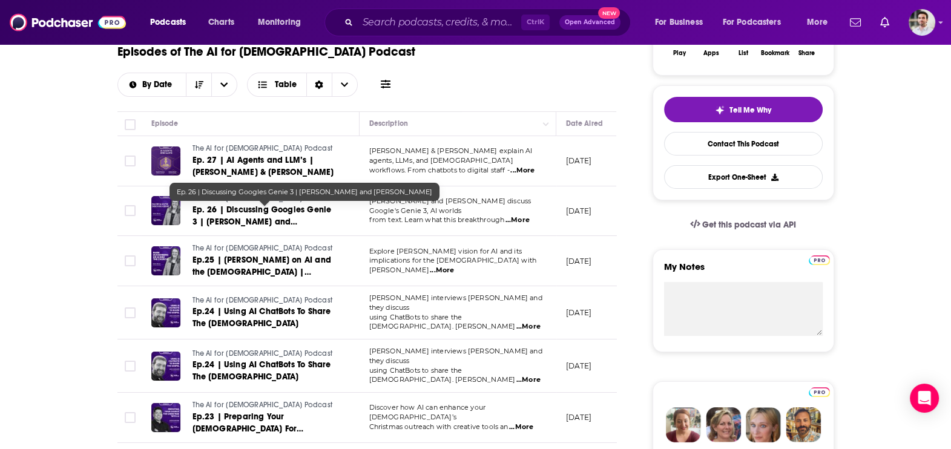
click at [248, 220] on span "Ep. 26 | Discussing Googles Genie 3 | [PERSON_NAME] and [PERSON_NAME]" at bounding box center [261, 221] width 139 height 34
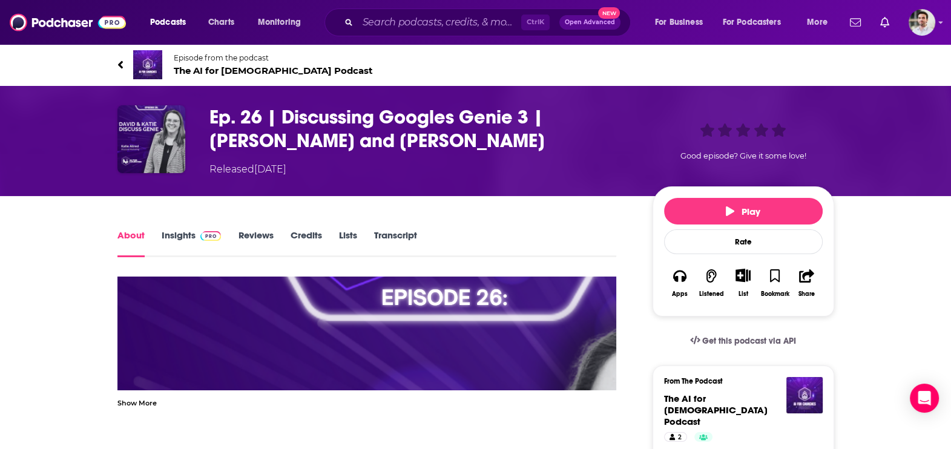
drag, startPoint x: 11, startPoint y: 0, endPoint x: -1, endPoint y: 157, distance: 157.8
click at [0, 157] on html "Podcasts Charts Monitoring Ctrl K Open Advanced New For Business For Podcasters…" at bounding box center [475, 224] width 951 height 449
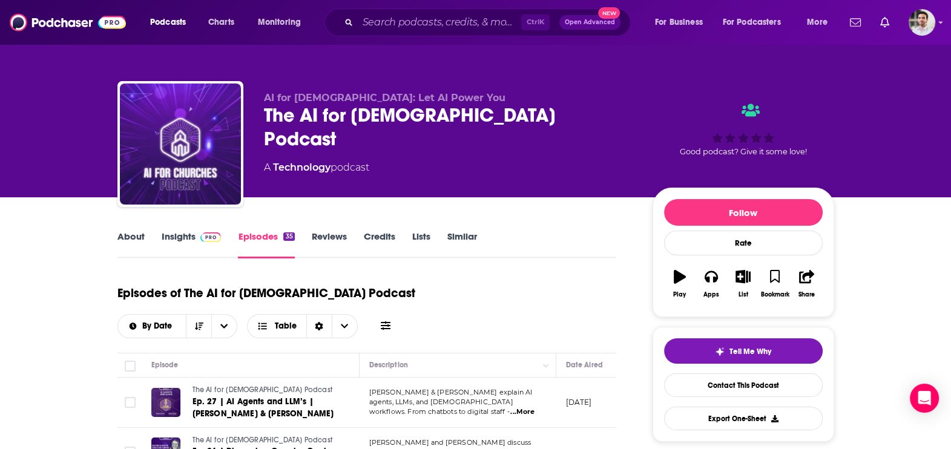
scroll to position [393, 0]
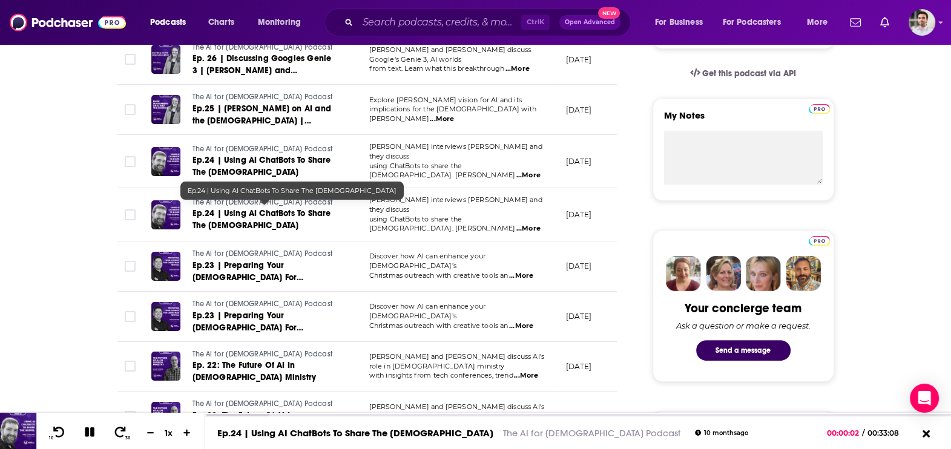
click at [208, 208] on span "Ep.24 | Using AI ChatBots To Share The [DEMOGRAPHIC_DATA]" at bounding box center [261, 219] width 139 height 22
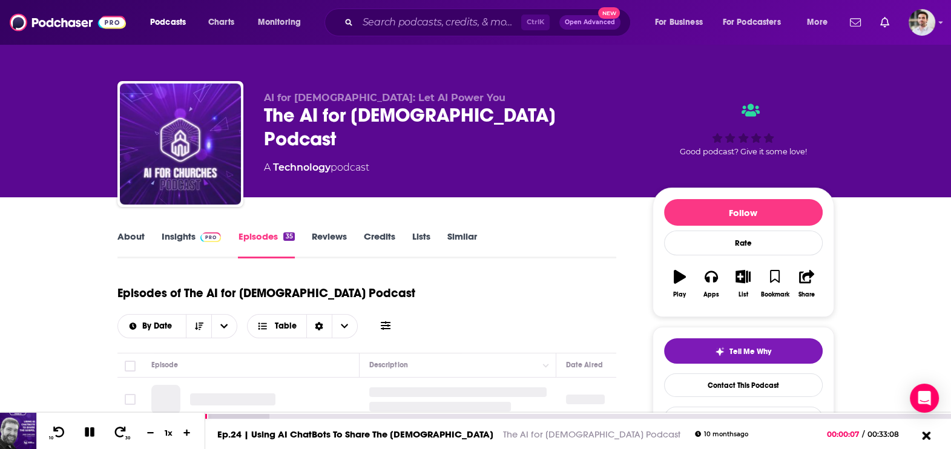
click at [924, 431] on icon at bounding box center [925, 435] width 15 height 12
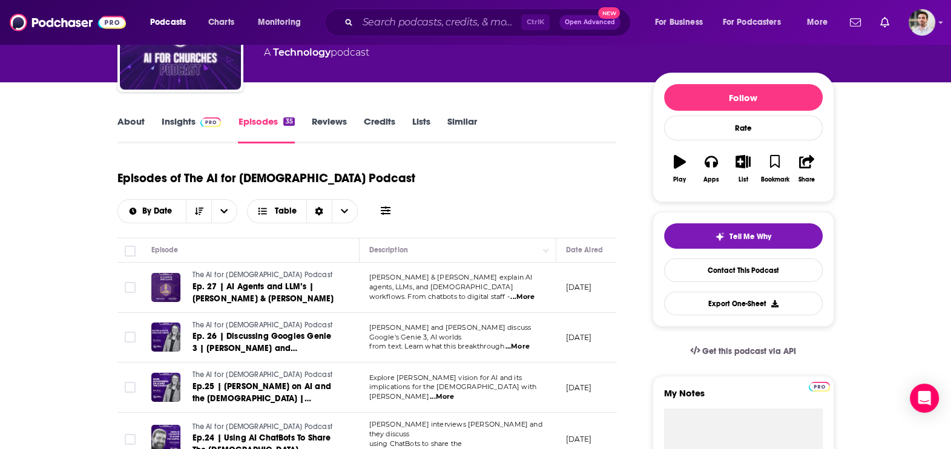
scroll to position [393, 0]
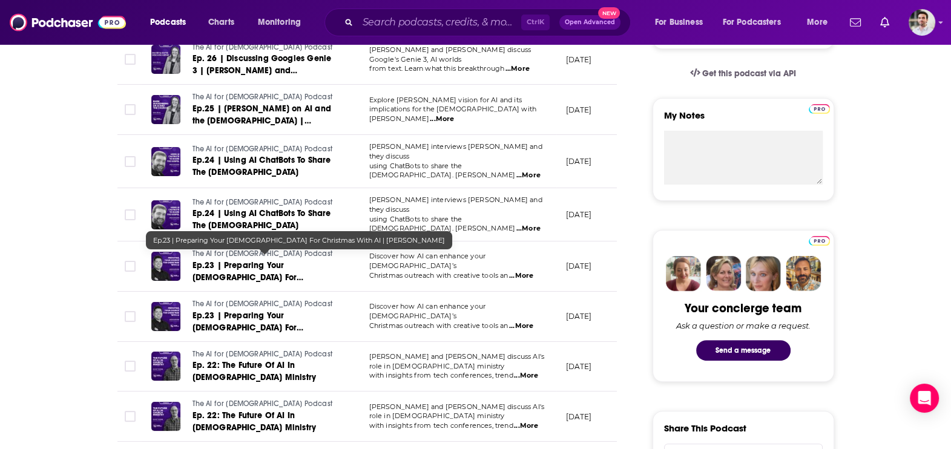
click at [253, 260] on span "Ep.23 | Preparing Your [DEMOGRAPHIC_DATA] For Christmas With AI | [PERSON_NAME]" at bounding box center [264, 277] width 145 height 34
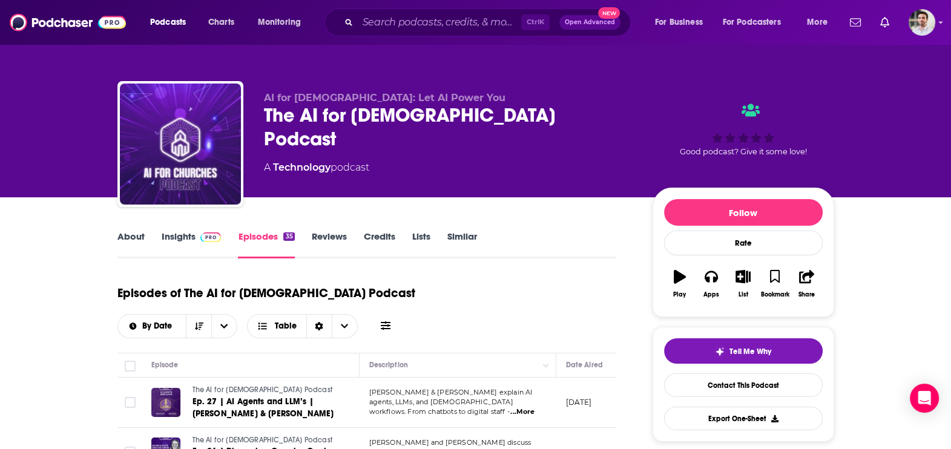
click at [528, 401] on p "[PERSON_NAME] & [PERSON_NAME] explain AI agents, LLMs, and [DEMOGRAPHIC_DATA]" at bounding box center [457, 397] width 177 height 19
click at [528, 407] on span "...More" at bounding box center [522, 412] width 24 height 10
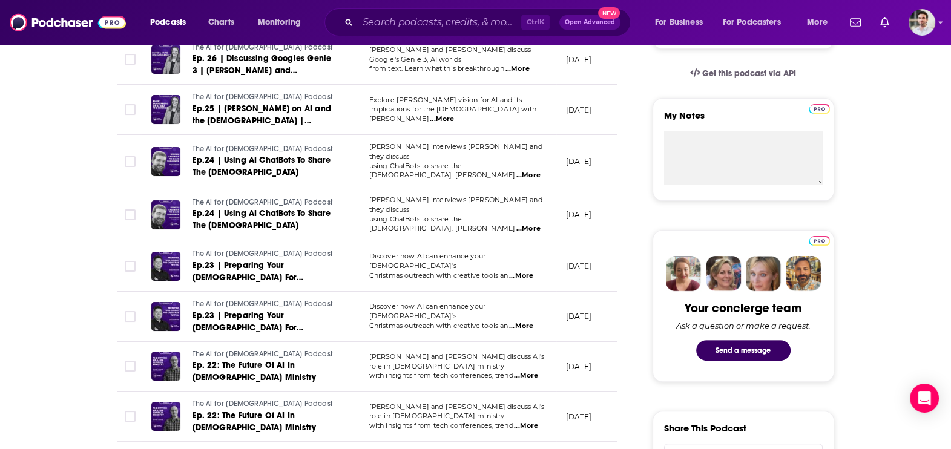
click at [537, 172] on td "[PERSON_NAME] interviews [PERSON_NAME] and they discuss using ChatBots to share…" at bounding box center [457, 161] width 197 height 53
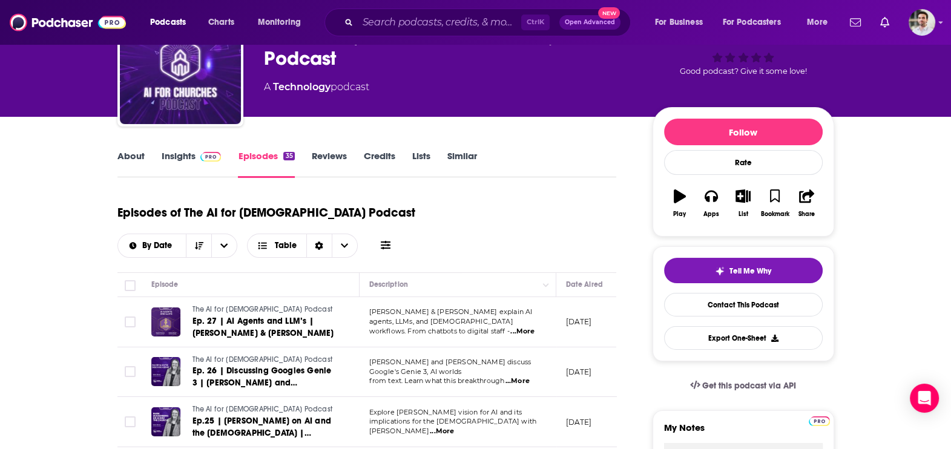
scroll to position [0, 0]
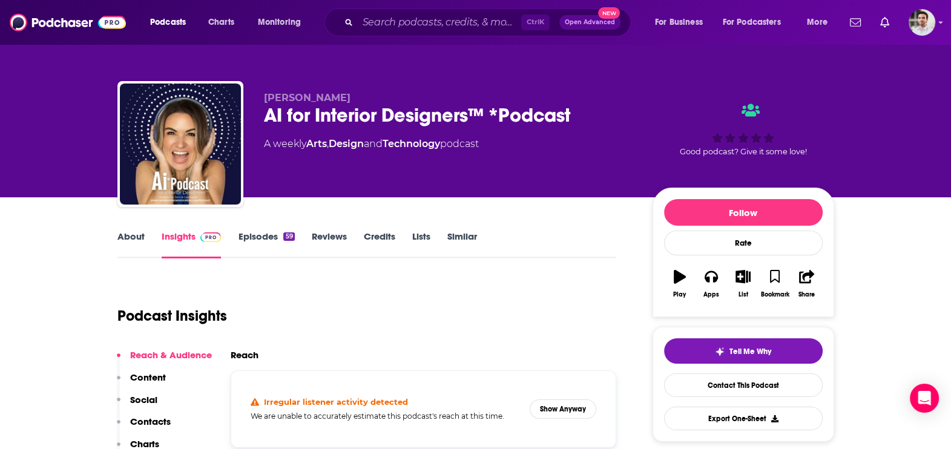
click at [166, 427] on button "Contacts" at bounding box center [144, 427] width 54 height 22
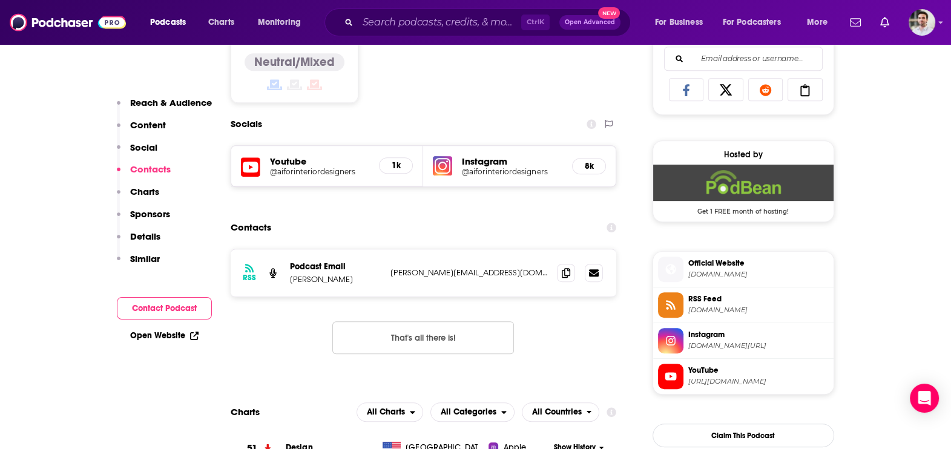
scroll to position [835, 0]
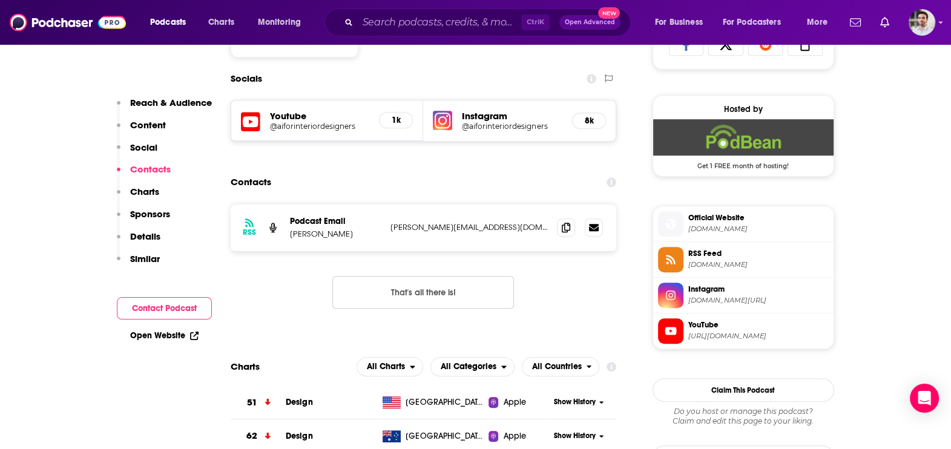
click at [558, 233] on span at bounding box center [566, 227] width 18 height 18
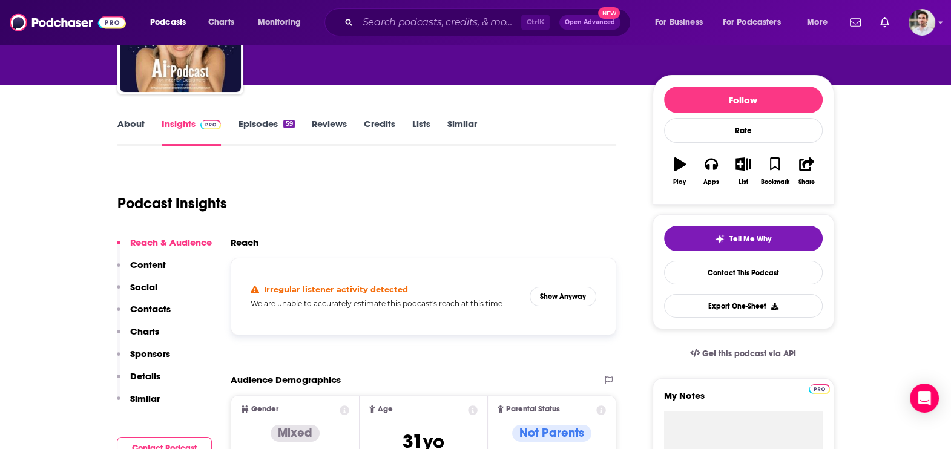
scroll to position [0, 0]
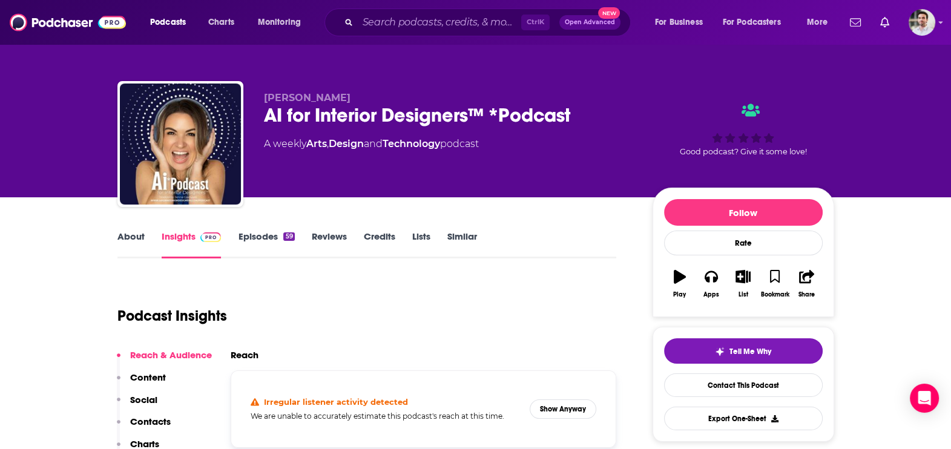
click at [128, 230] on div "About Insights Episodes 59 Reviews Credits Lists Similar" at bounding box center [366, 244] width 499 height 30
click at [128, 236] on link "About" at bounding box center [130, 245] width 27 height 28
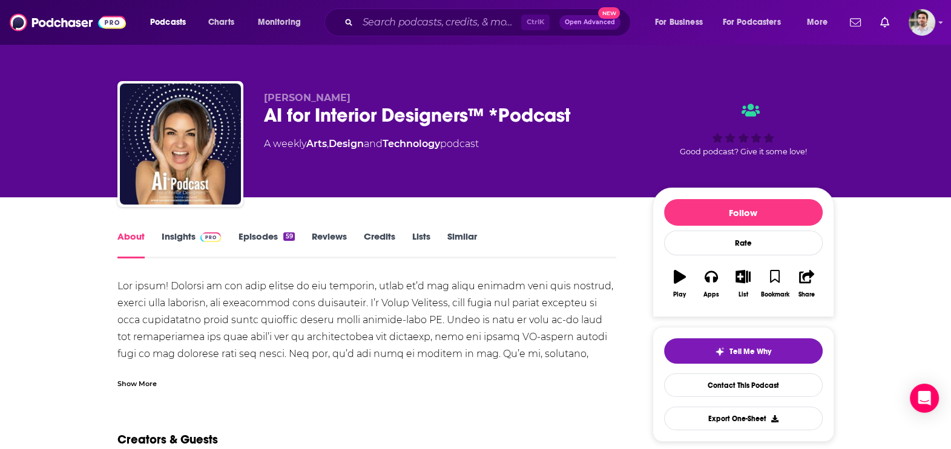
click at [257, 238] on link "Episodes 59" at bounding box center [266, 245] width 56 height 28
